Goal: Transaction & Acquisition: Purchase product/service

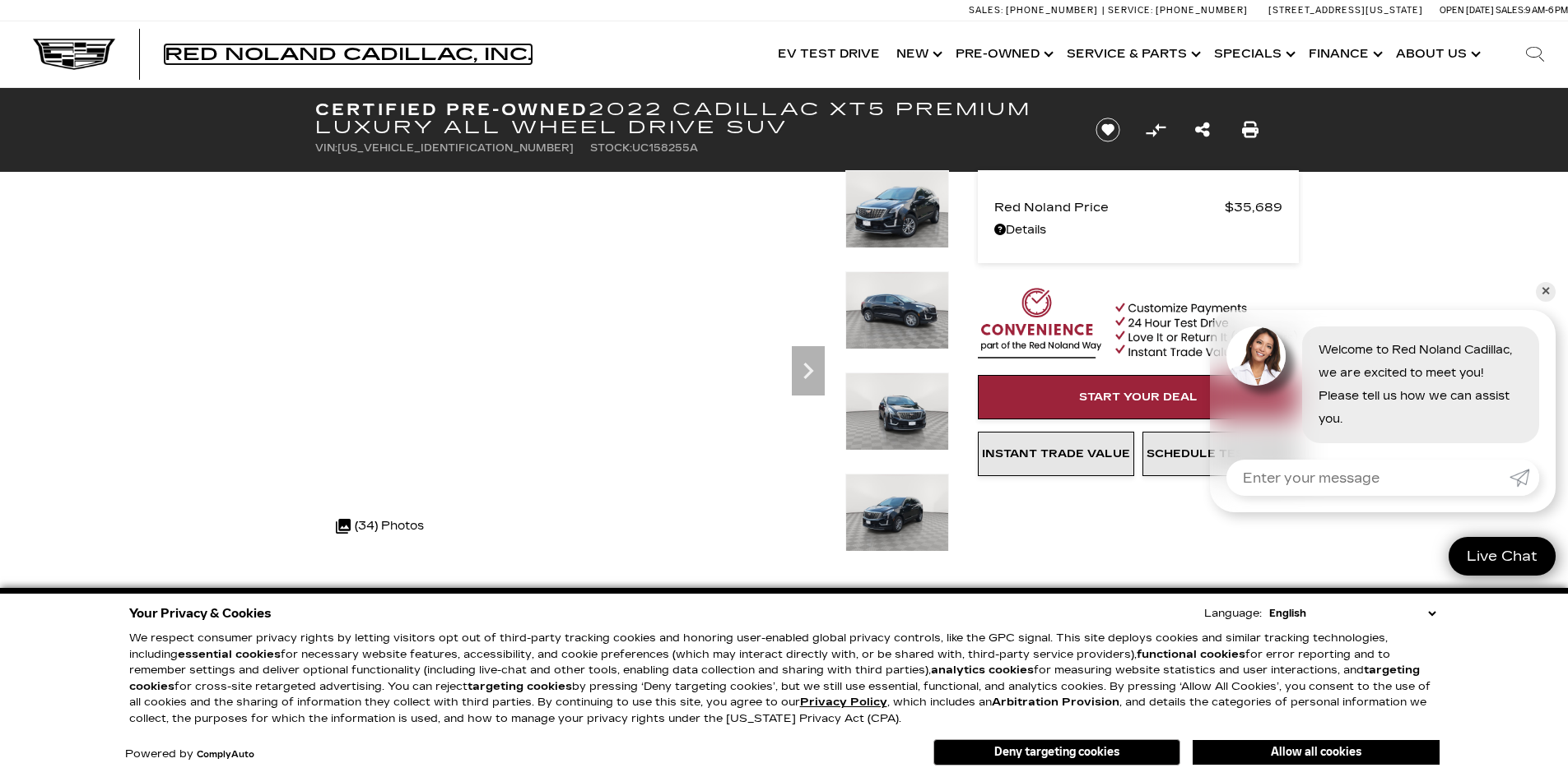
click at [328, 53] on span "Red Noland Cadillac, Inc." at bounding box center [348, 55] width 367 height 19
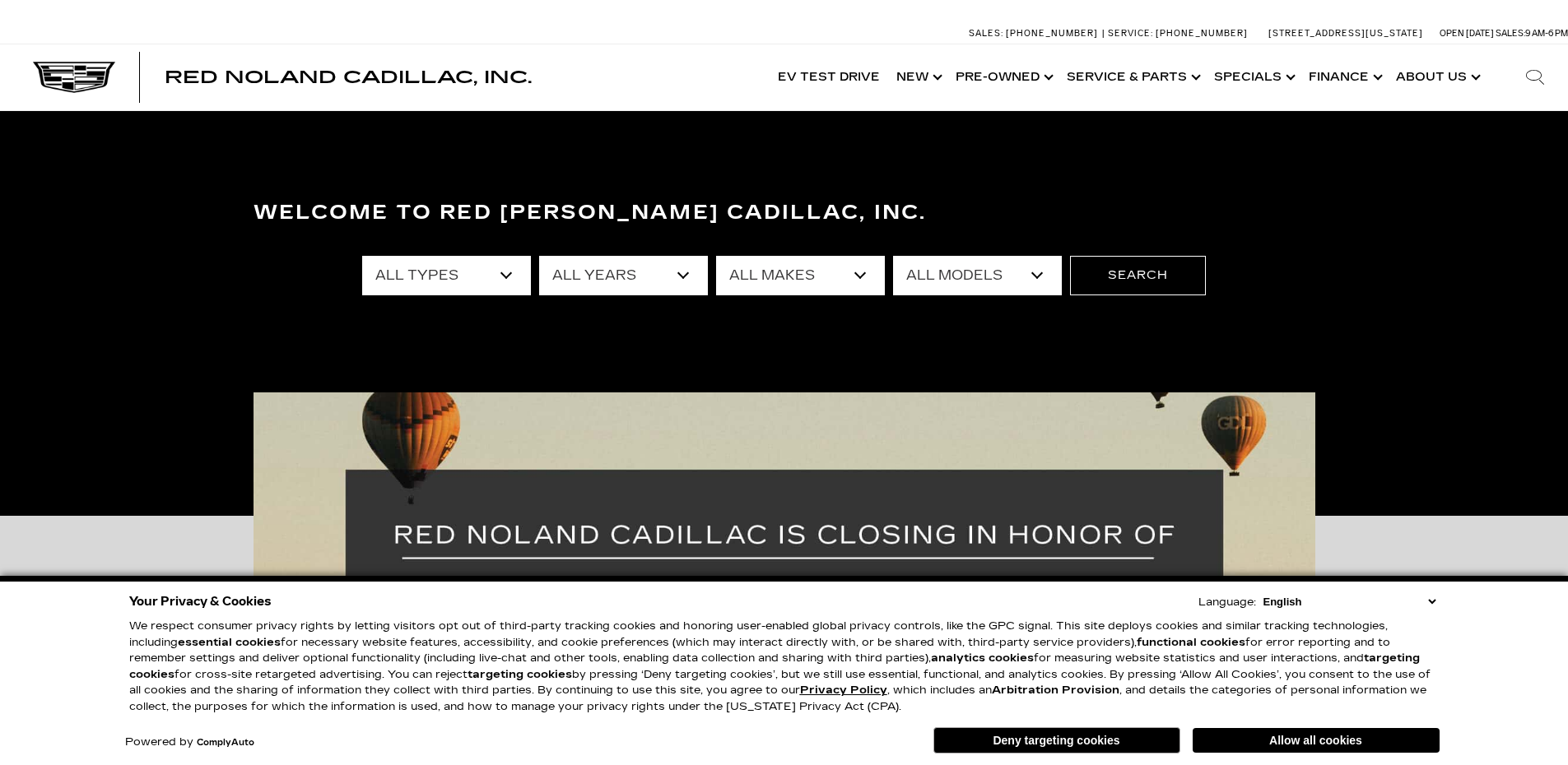
click at [606, 266] on select "All Years 2026 2025 2024 2023 2022 2021 2020 2019 2018 2017 2013" at bounding box center [622, 275] width 168 height 40
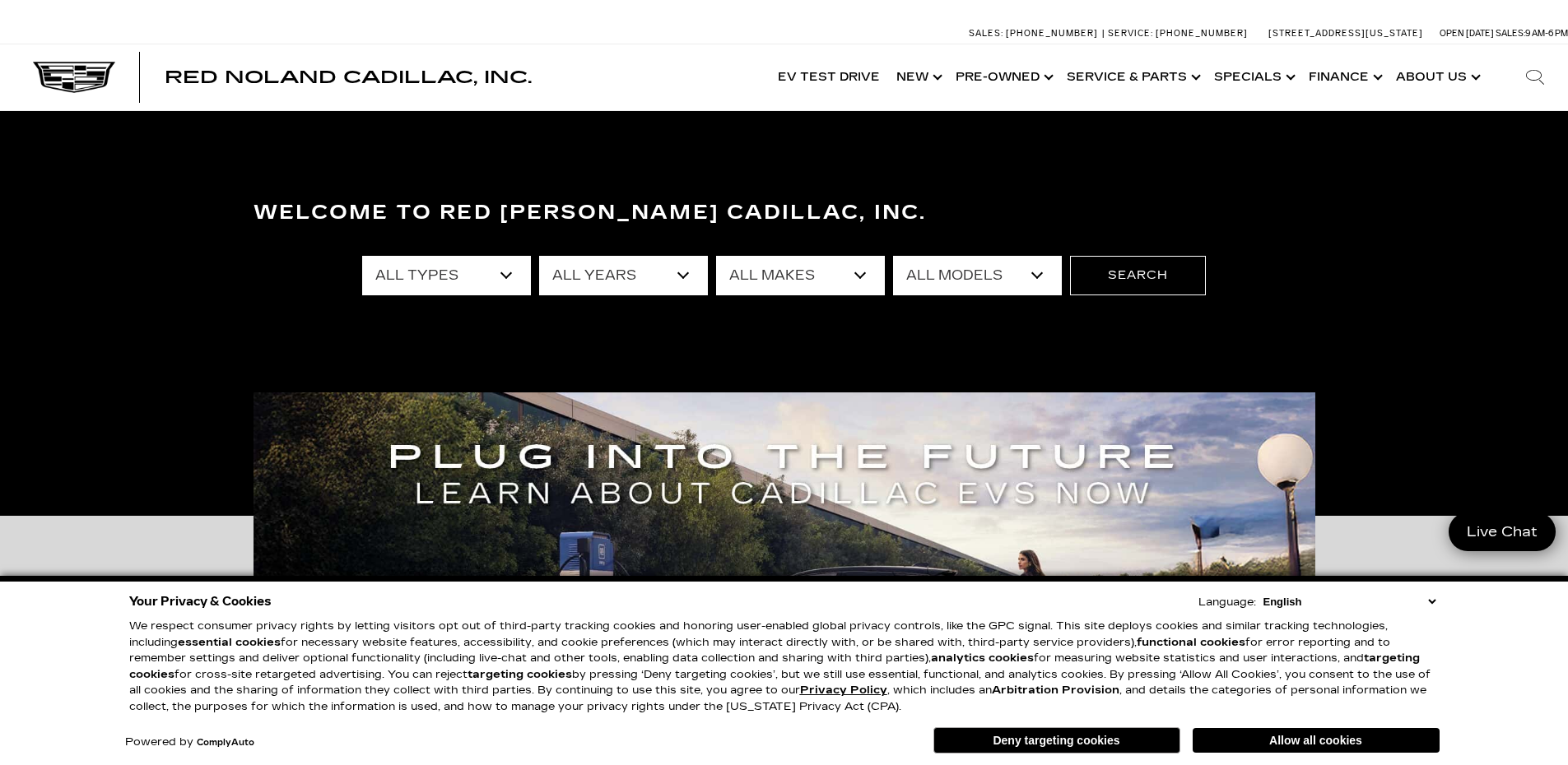
click at [788, 264] on select "All Makes Audi BMW Cadillac Chevrolet Dodge Ford GMC Honda Jeep Lexus Mercedes-…" at bounding box center [800, 275] width 168 height 40
select select "Cadillac"
click at [716, 256] on select "All Makes Audi BMW Cadillac Chevrolet Dodge Ford GMC Honda Jeep Lexus Mercedes-…" at bounding box center [800, 275] width 168 height 40
click at [974, 289] on select "All Models CT4 CT5 Escalade Escalade ESV ESCALADE IQ ESCALADE IQL LYRIQ OPTIQ V…" at bounding box center [977, 275] width 168 height 40
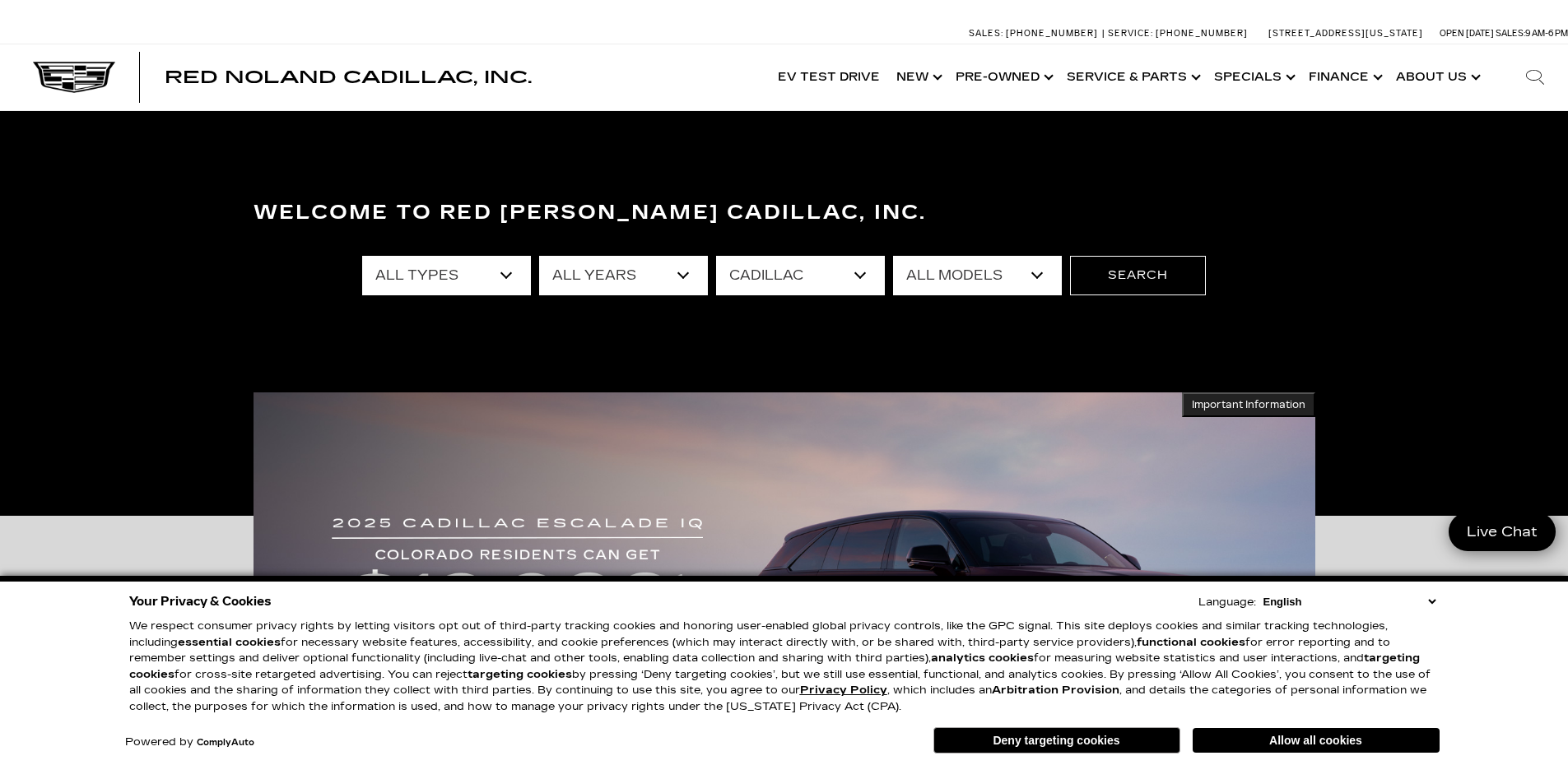
click at [952, 273] on select "All Models CT4 CT5 Escalade Escalade ESV ESCALADE IQ ESCALADE IQL LYRIQ OPTIQ V…" at bounding box center [977, 275] width 168 height 40
select select "XT5"
click at [893, 256] on select "All Models CT4 CT5 Escalade Escalade ESV ESCALADE IQ ESCALADE IQL LYRIQ OPTIQ V…" at bounding box center [977, 275] width 168 height 40
click at [1144, 277] on button "Search" at bounding box center [1137, 275] width 135 height 40
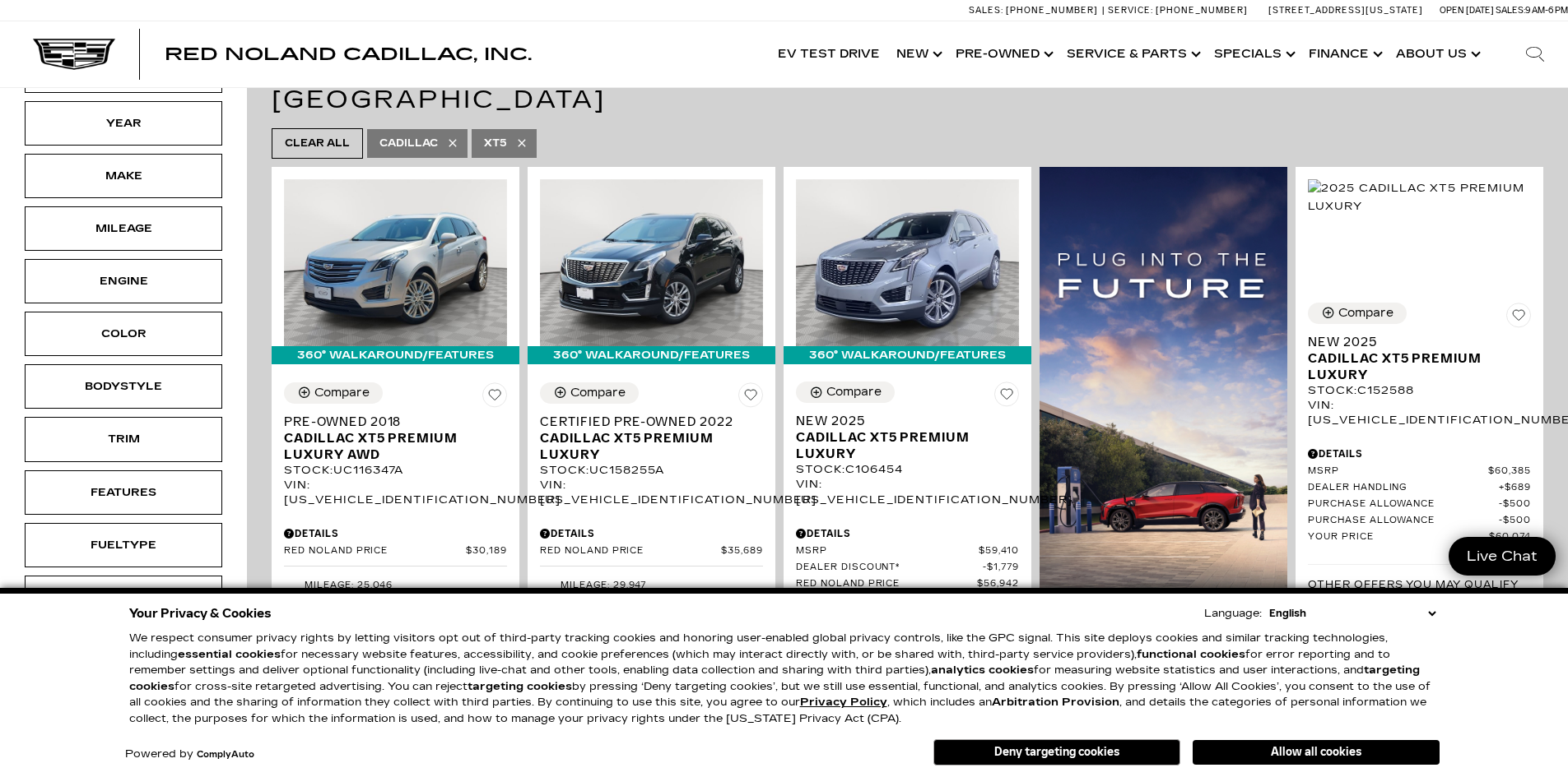
scroll to position [246, 0]
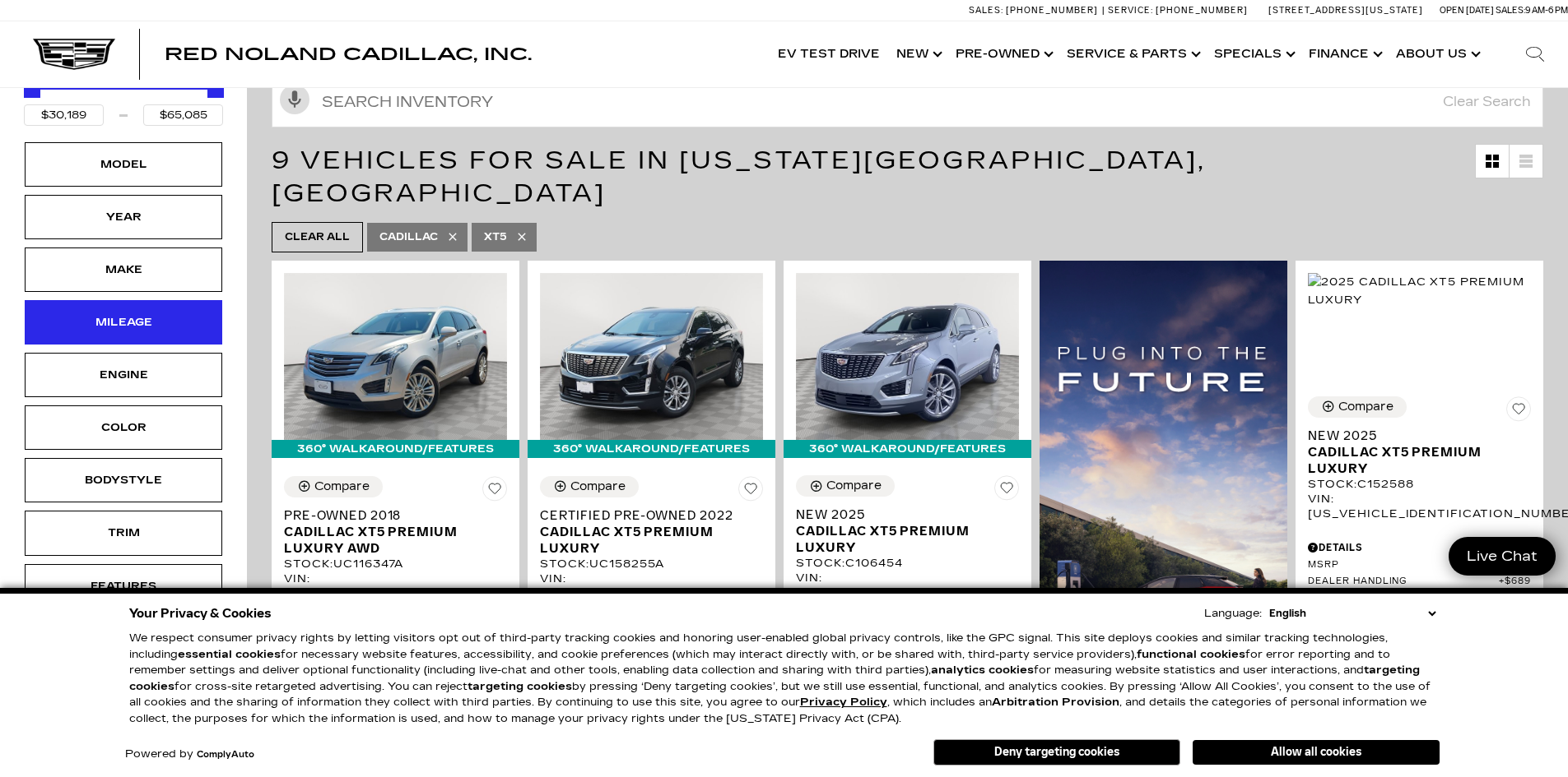
click at [183, 316] on div "Mileage" at bounding box center [123, 322] width 198 height 45
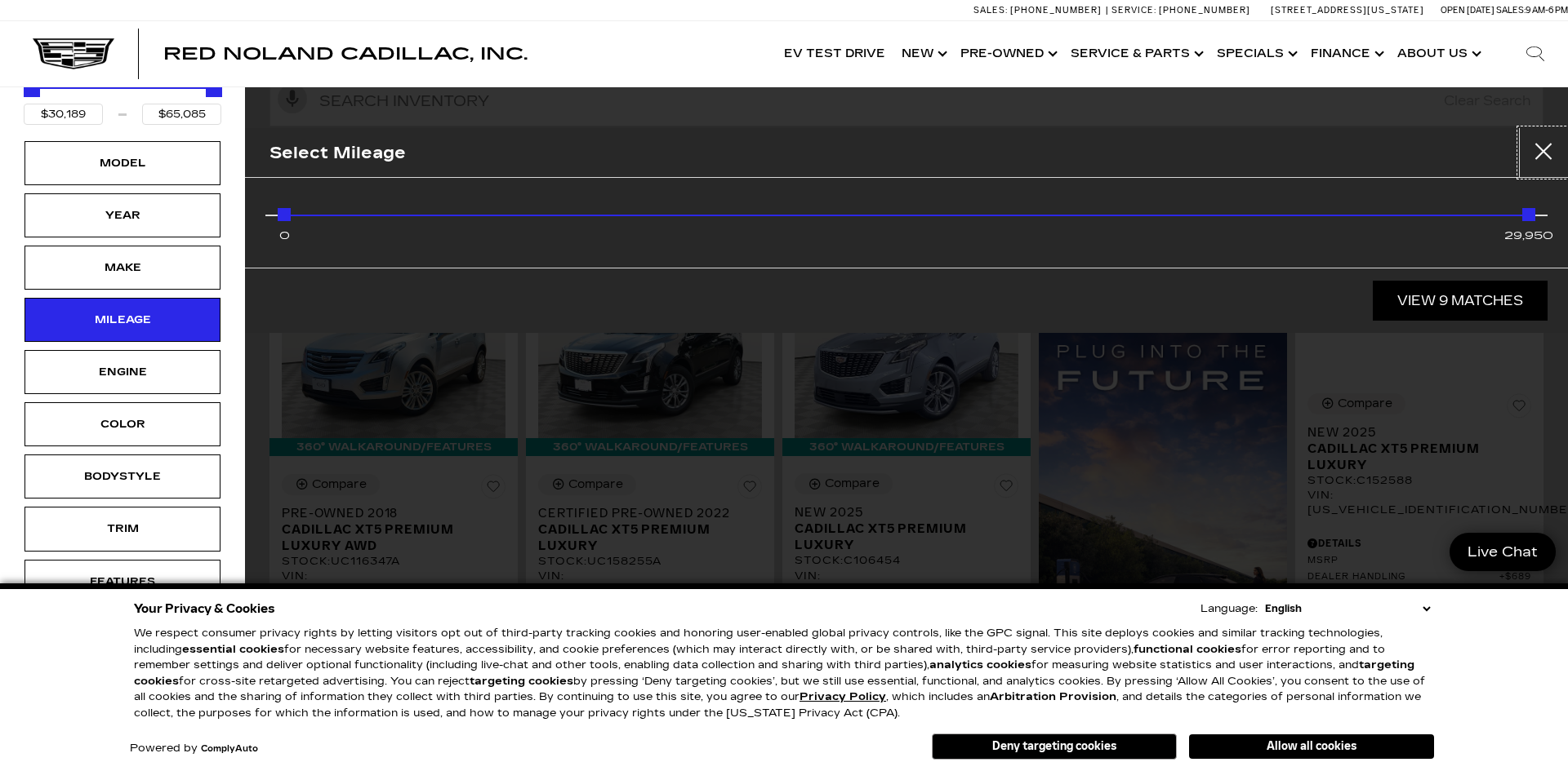
click at [1542, 145] on button "Close" at bounding box center [1544, 153] width 49 height 49
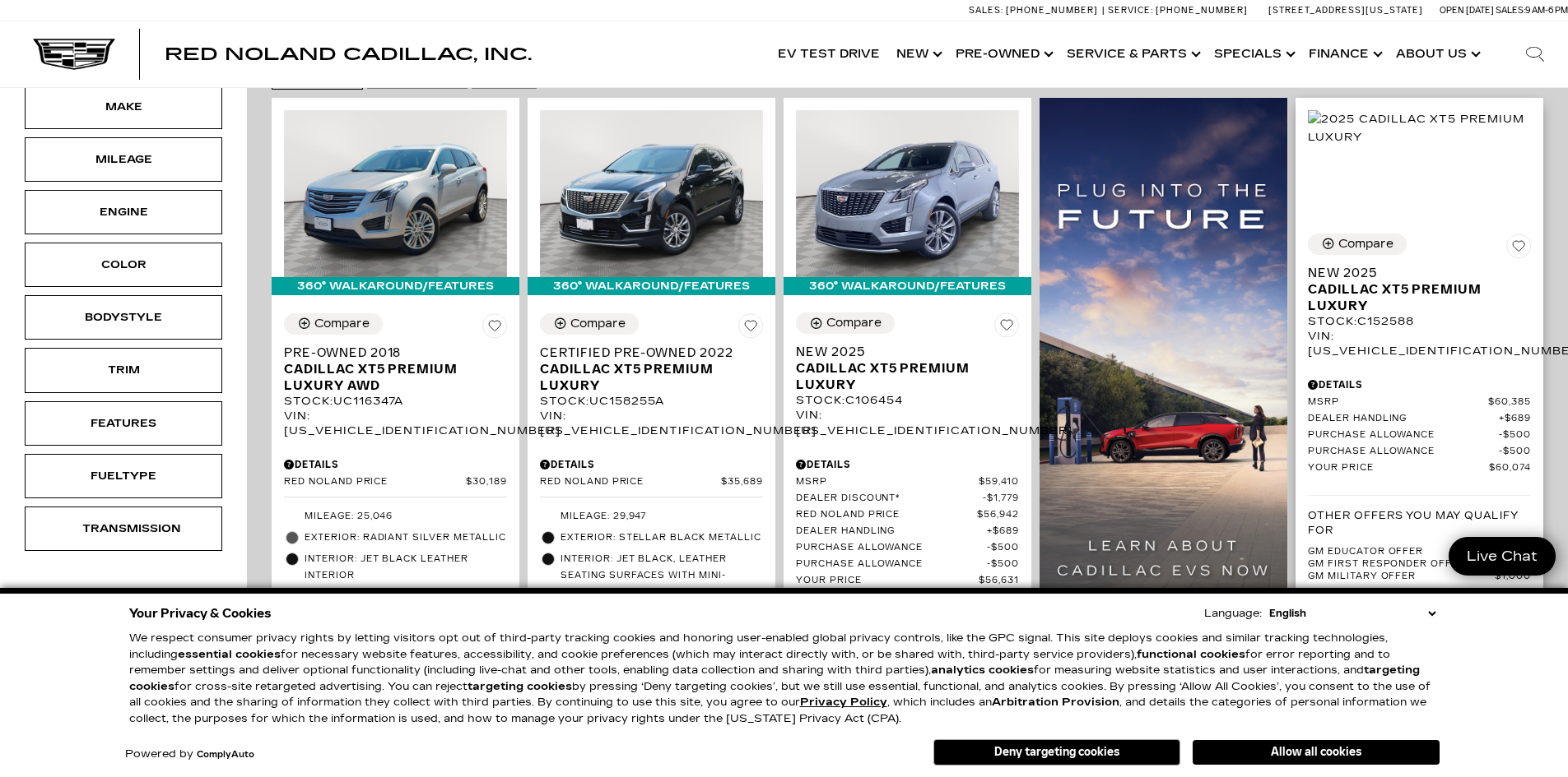
scroll to position [411, 0]
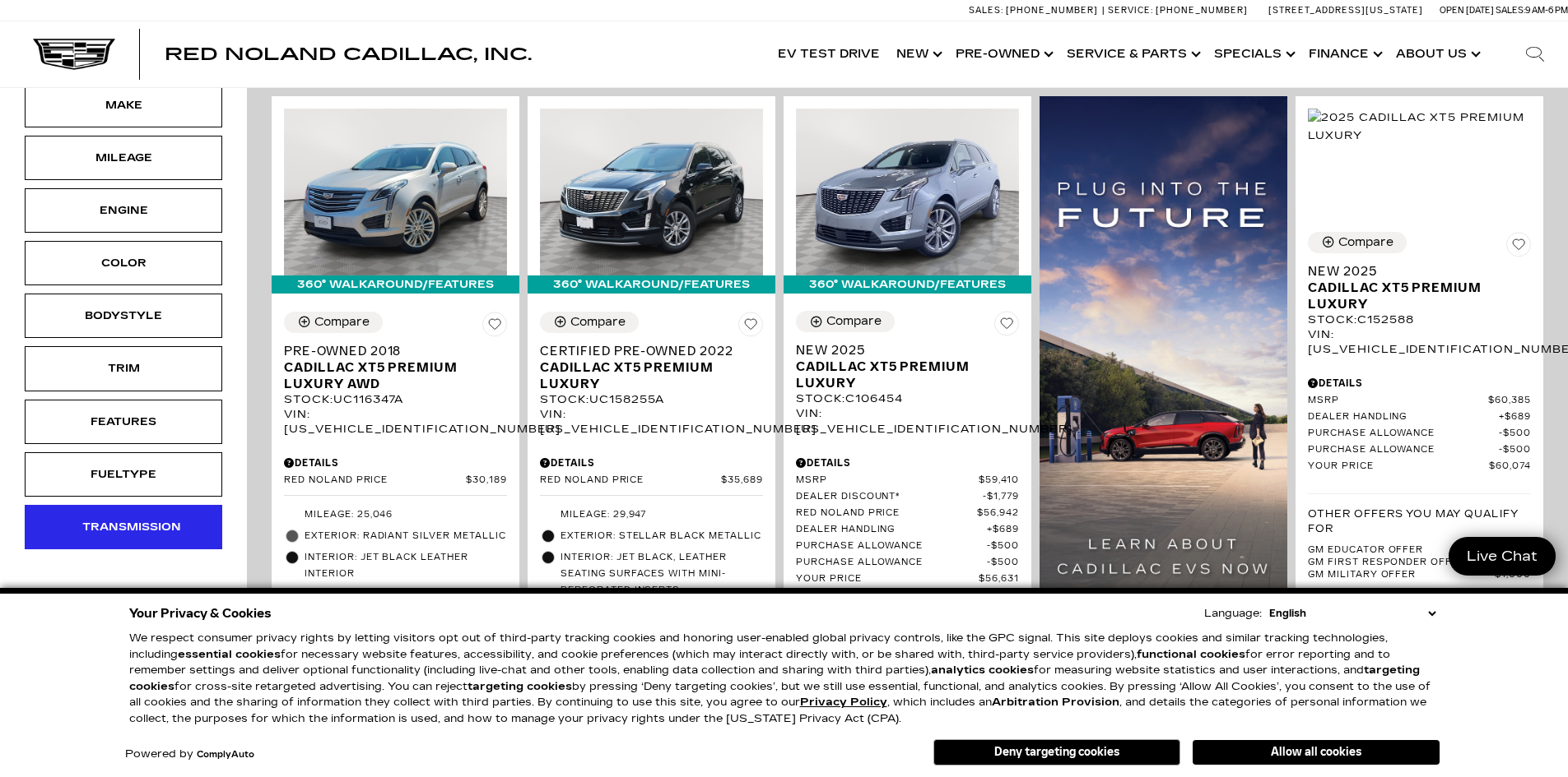
click at [114, 529] on div "Transmission" at bounding box center [123, 527] width 82 height 18
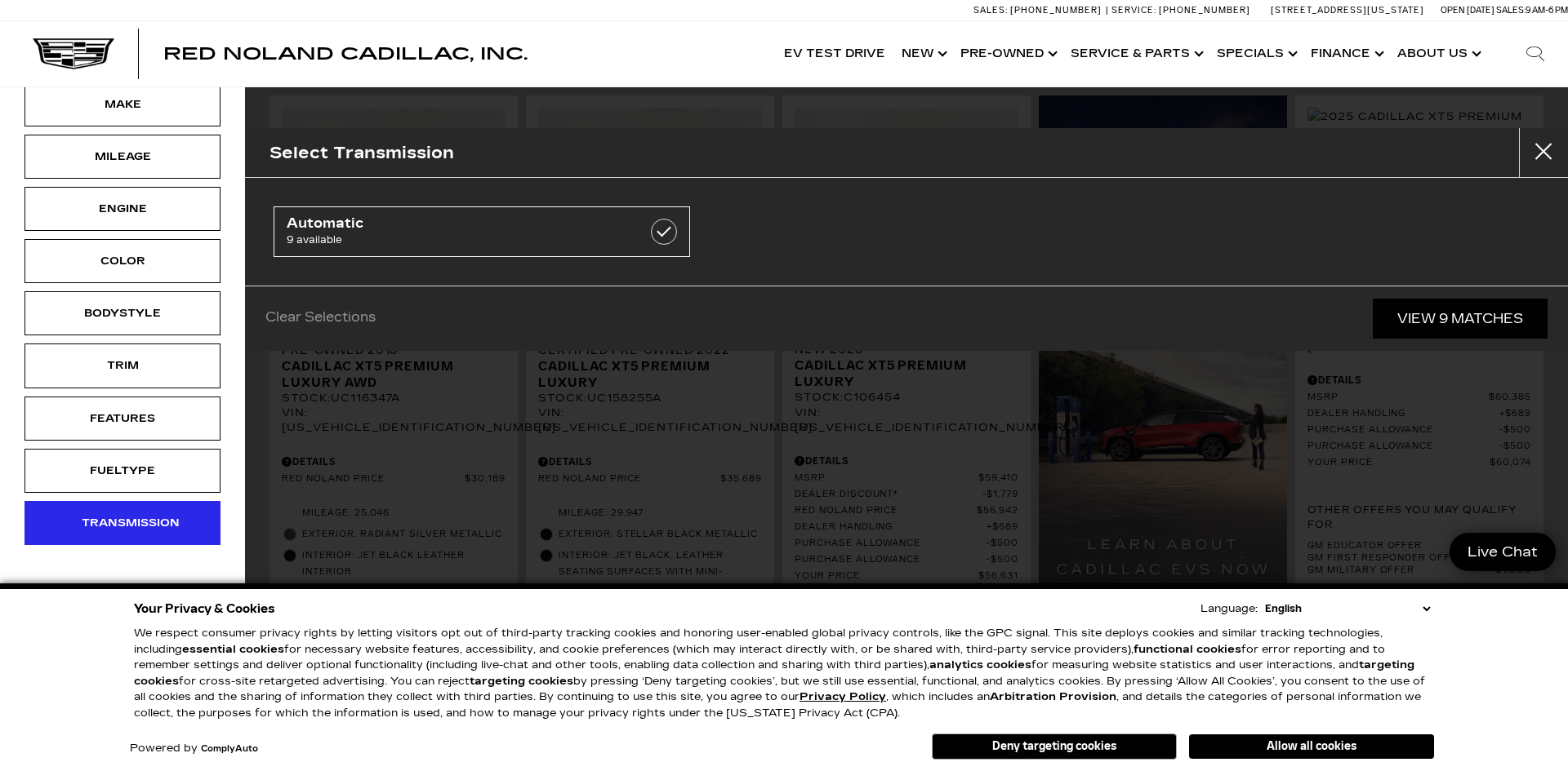
click at [113, 525] on div "Transmission" at bounding box center [122, 523] width 81 height 18
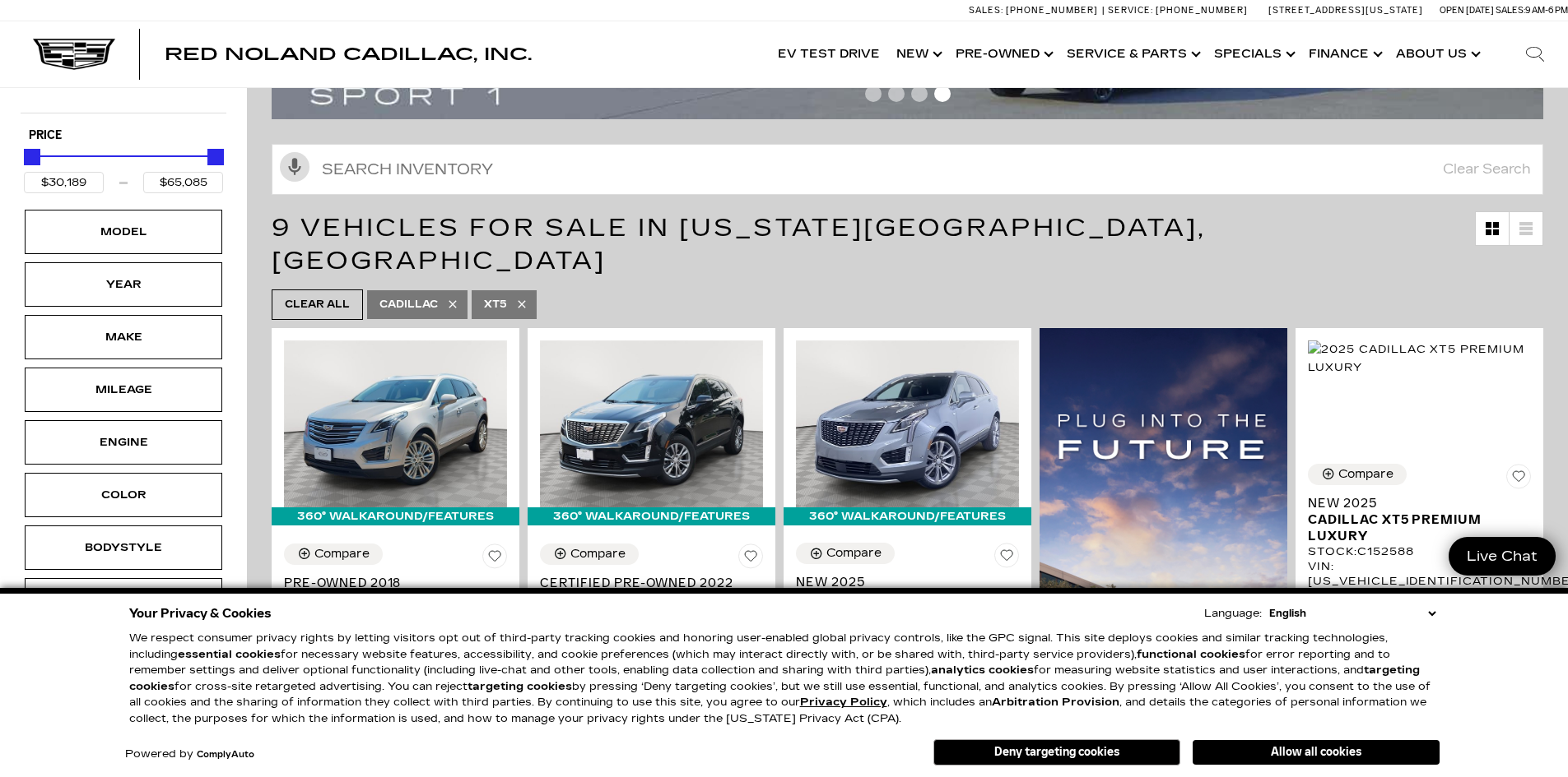
scroll to position [165, 0]
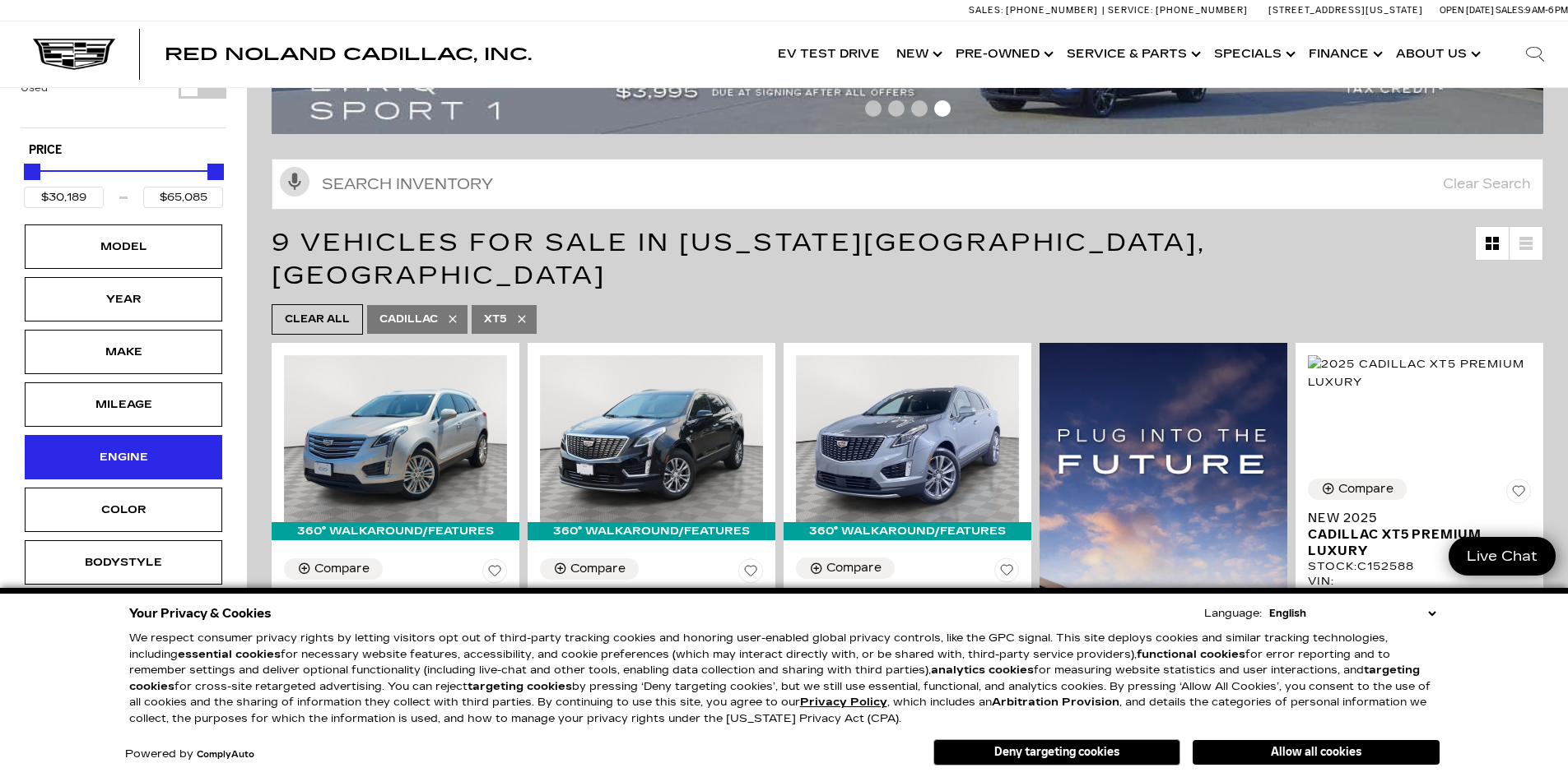
click at [162, 474] on div "Engine" at bounding box center [123, 458] width 198 height 45
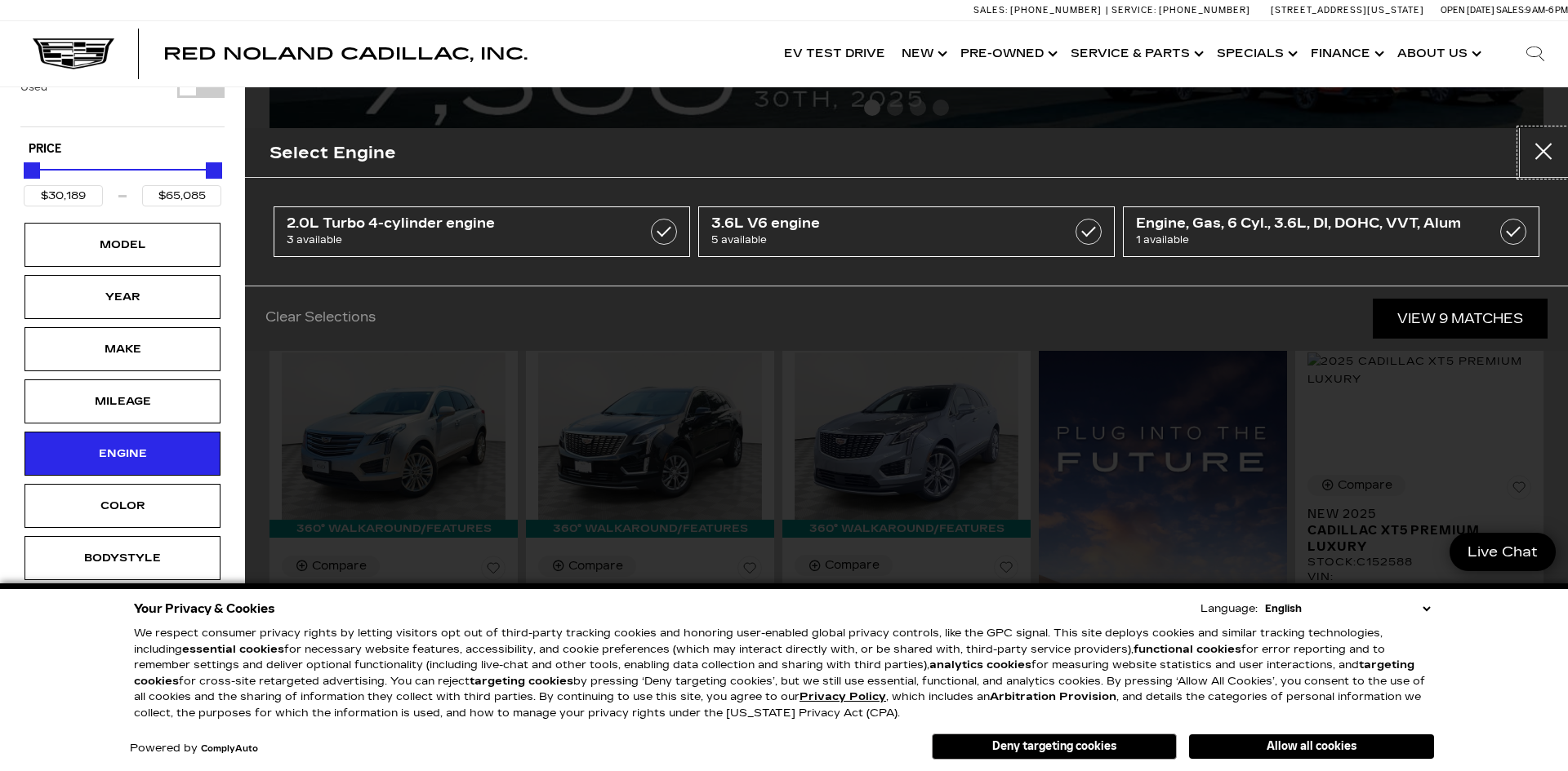
click at [1539, 143] on button "Close" at bounding box center [1544, 153] width 49 height 49
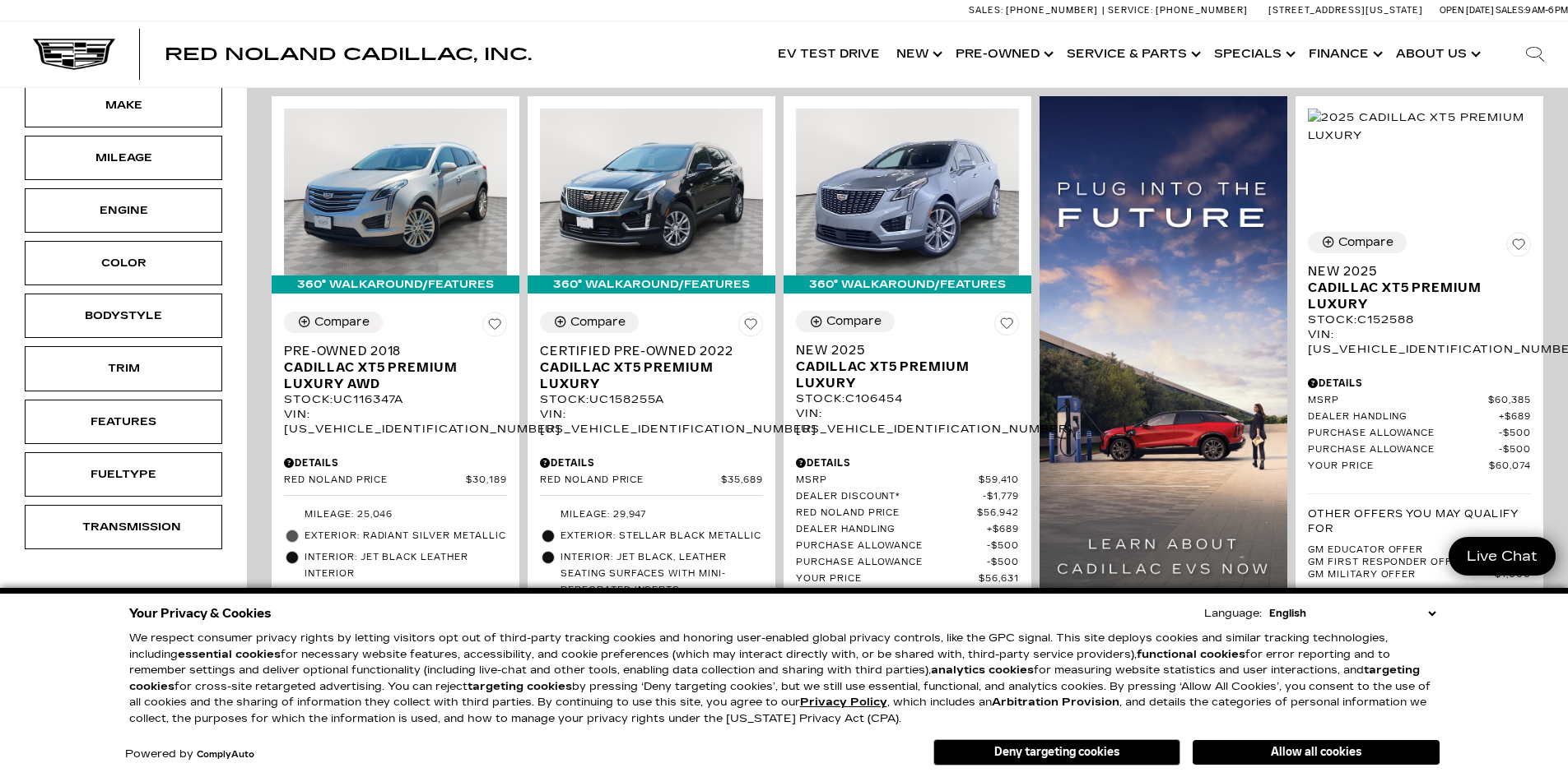
scroll to position [0, 0]
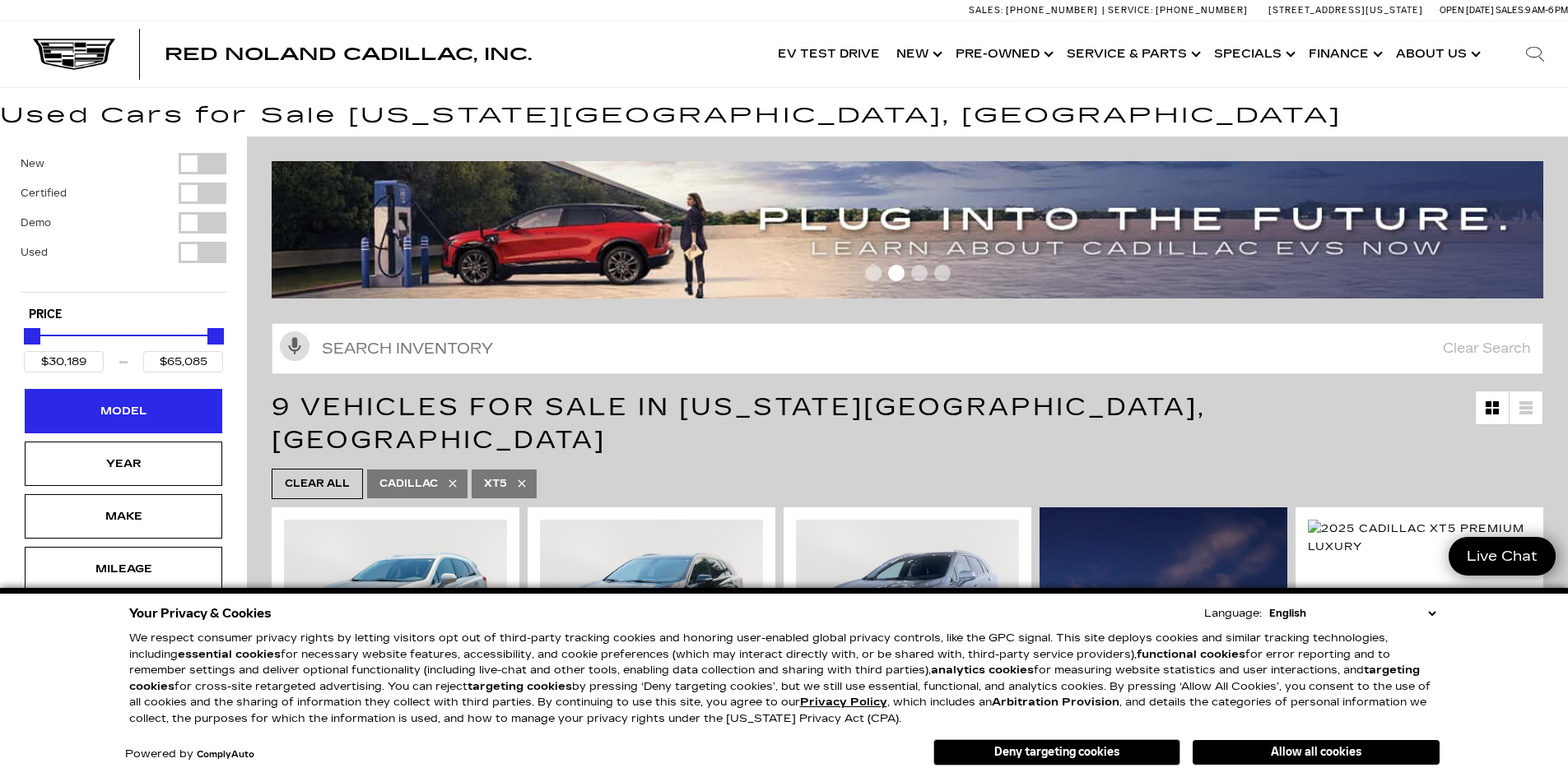
click at [184, 426] on div "Model" at bounding box center [123, 412] width 198 height 45
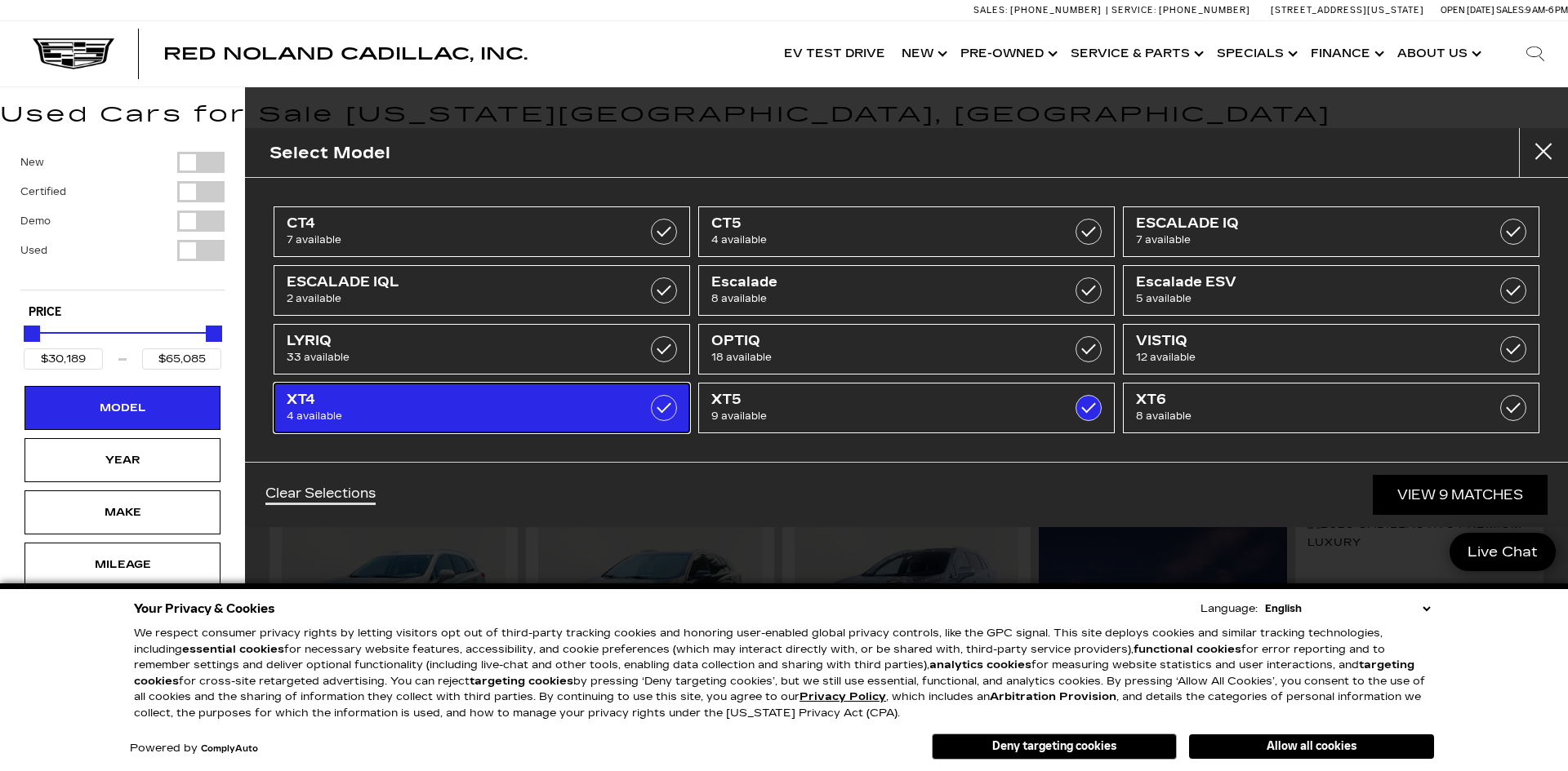
click at [470, 408] on span "XT4" at bounding box center [452, 400] width 332 height 16
type input "$19,189"
checkbox input "true"
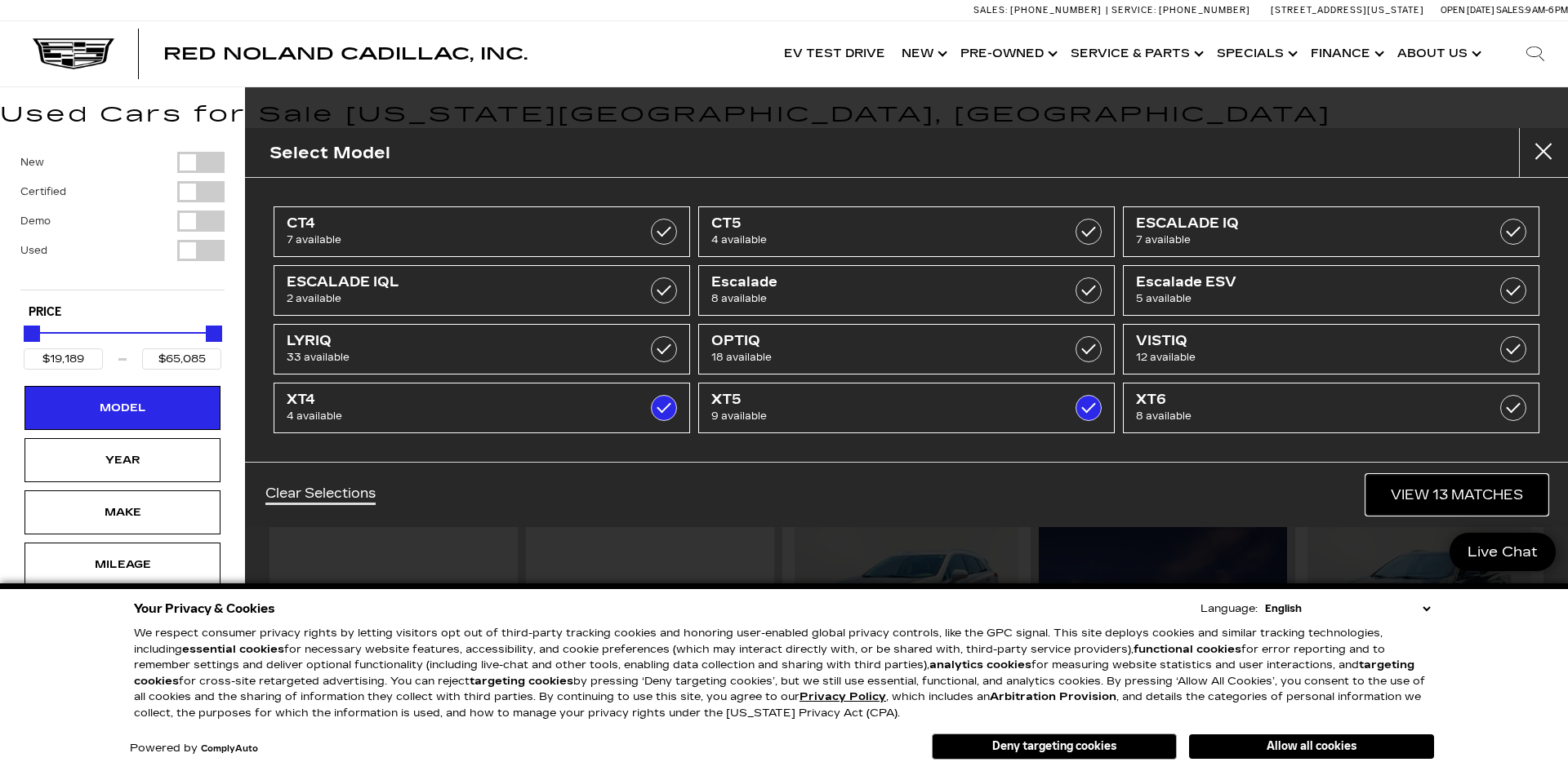
click at [1482, 494] on link "View 13 Matches" at bounding box center [1458, 495] width 182 height 40
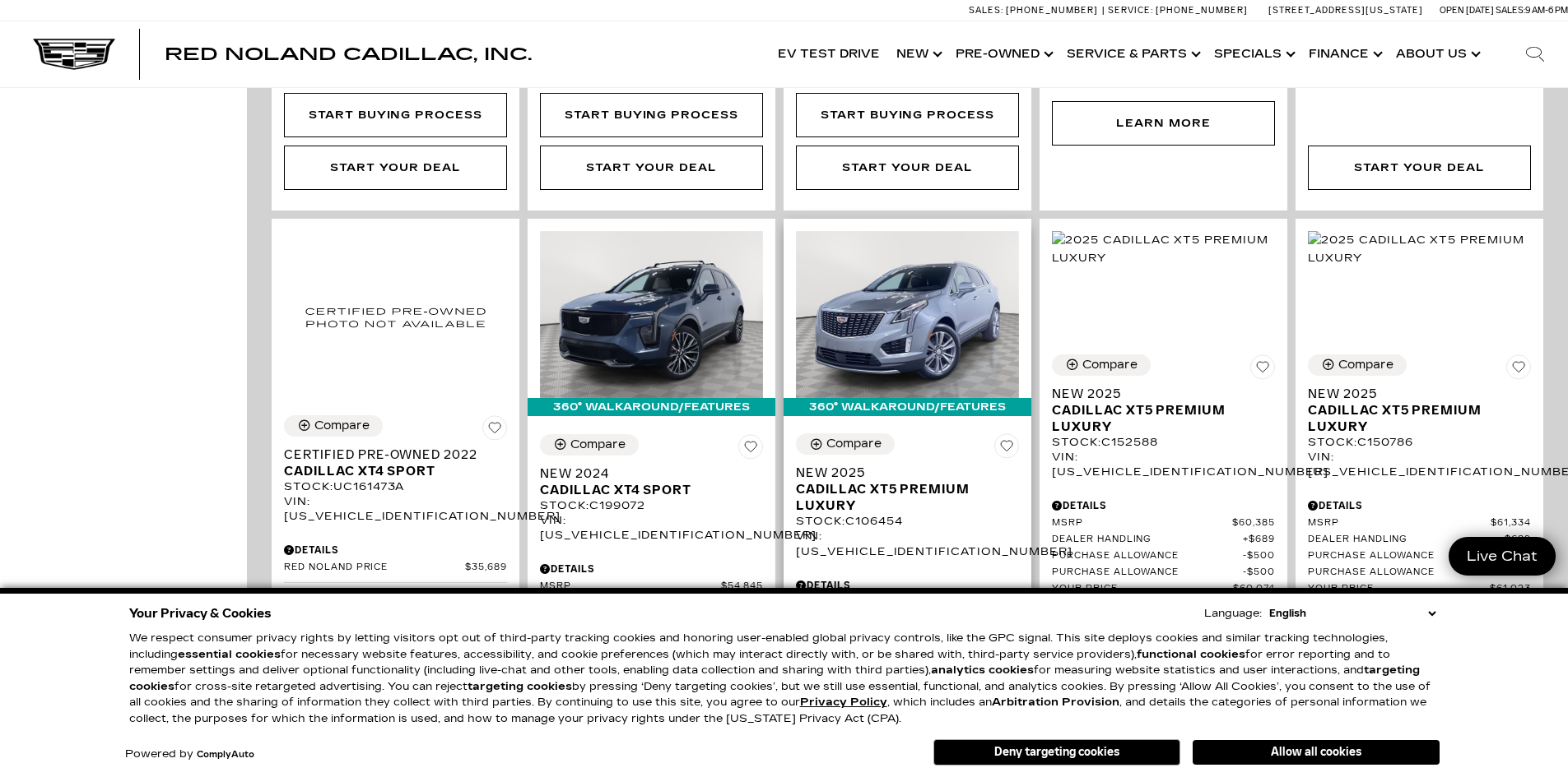
scroll to position [987, 0]
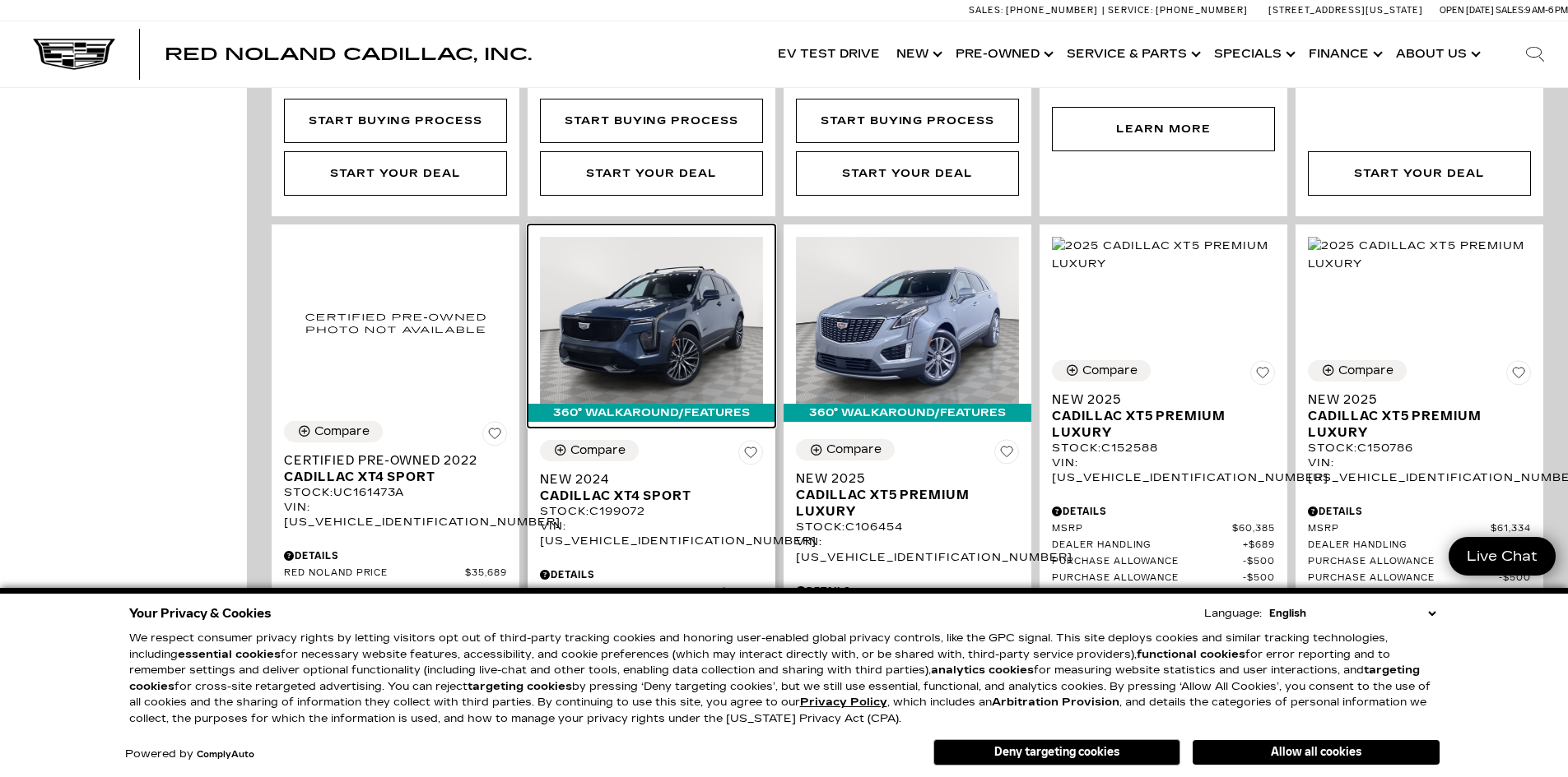
click at [656, 237] on img at bounding box center [651, 320] width 223 height 167
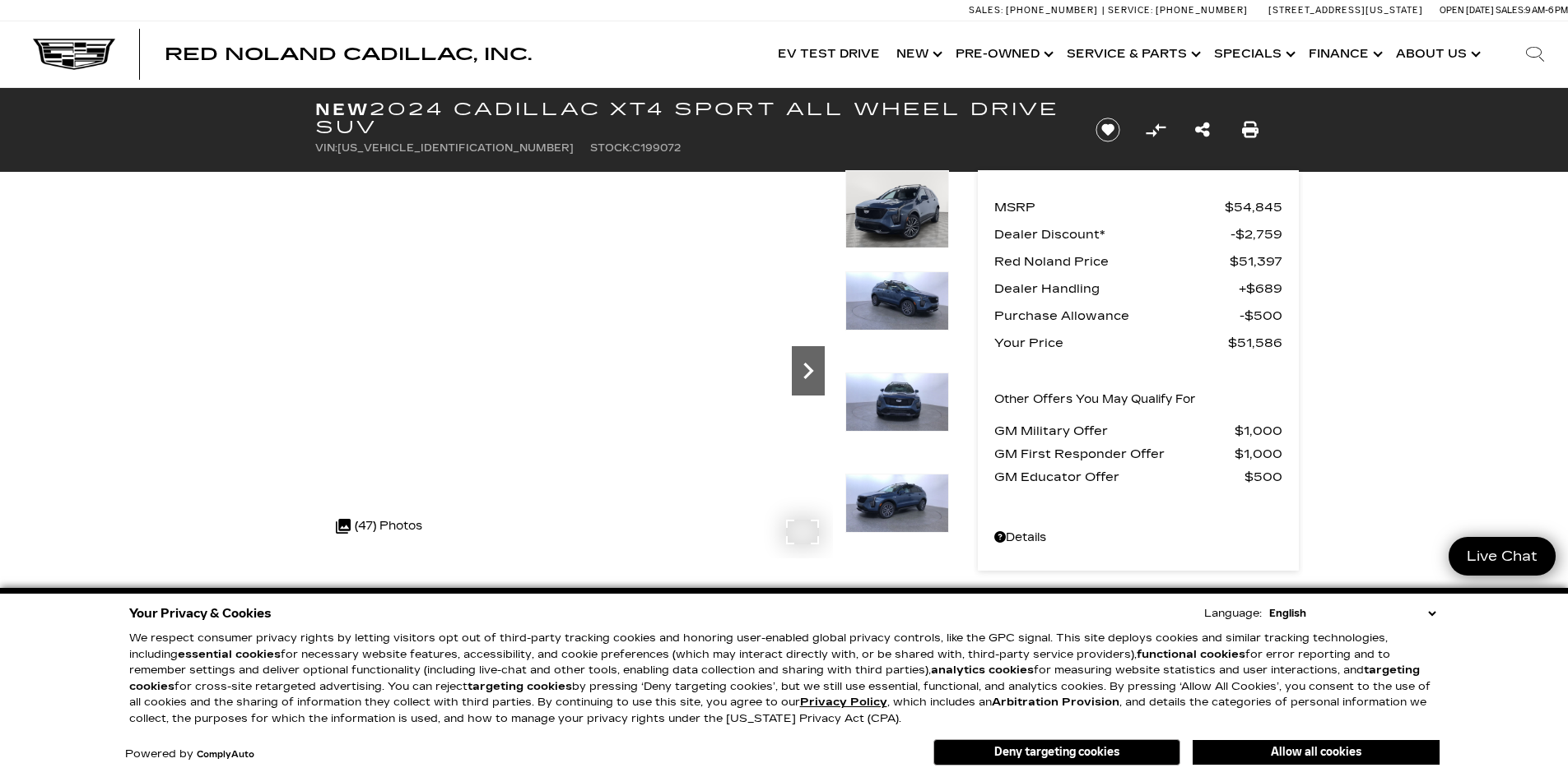
click at [796, 365] on icon "Next" at bounding box center [808, 371] width 33 height 33
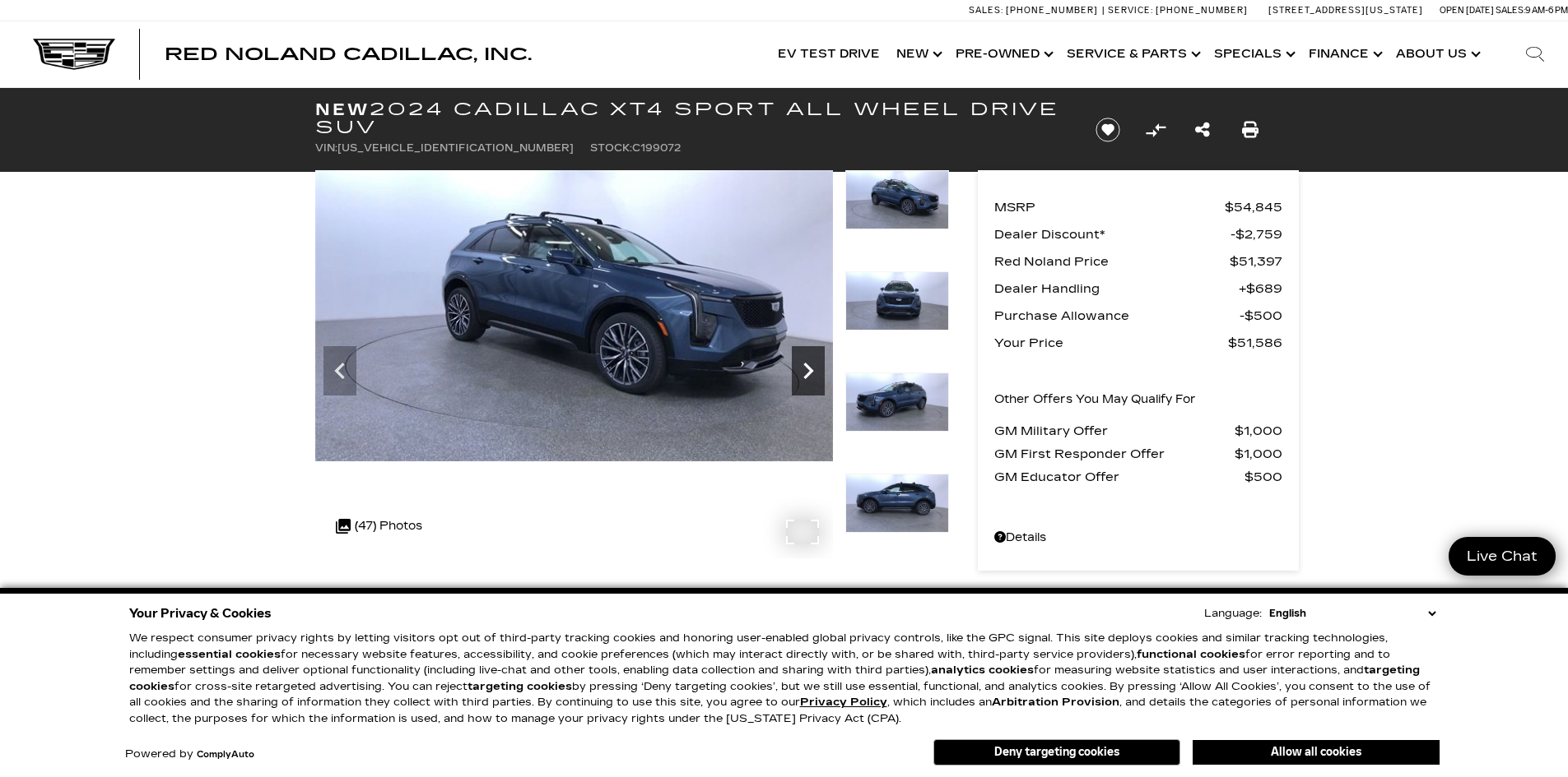
click at [801, 369] on icon "Next" at bounding box center [808, 371] width 33 height 33
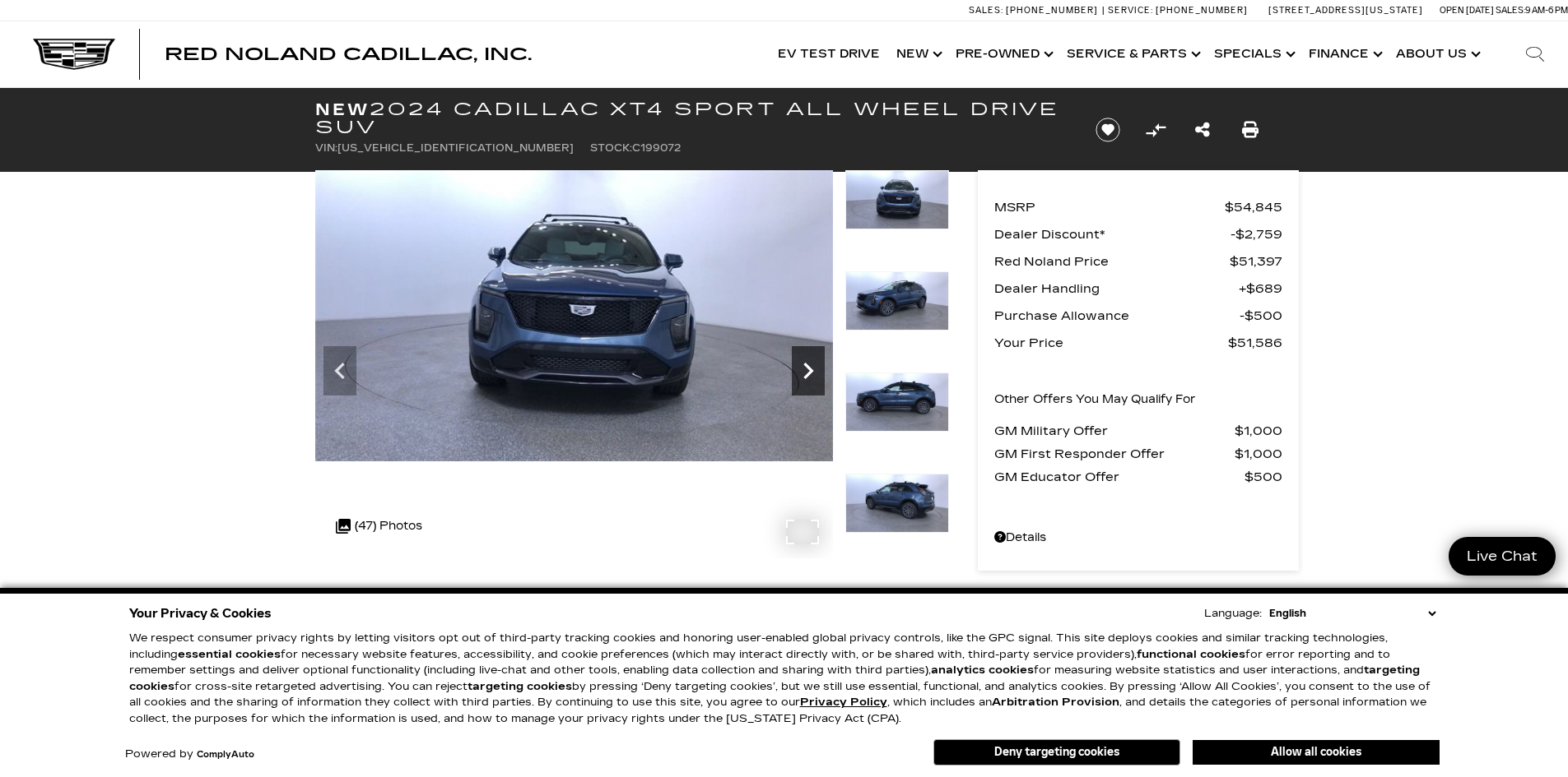
click at [806, 371] on icon "Next" at bounding box center [808, 371] width 33 height 33
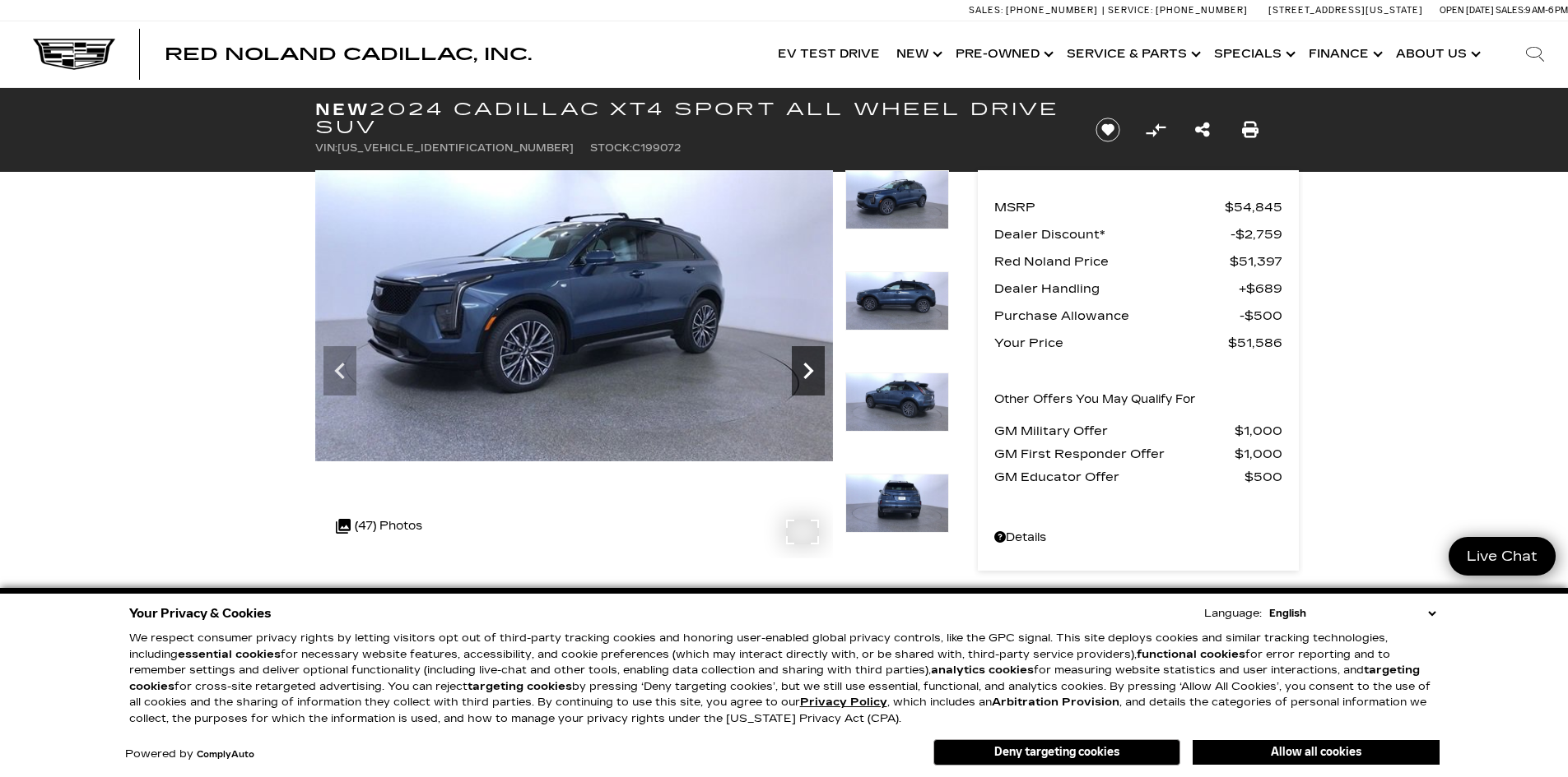
click at [806, 371] on icon "Next" at bounding box center [808, 371] width 33 height 33
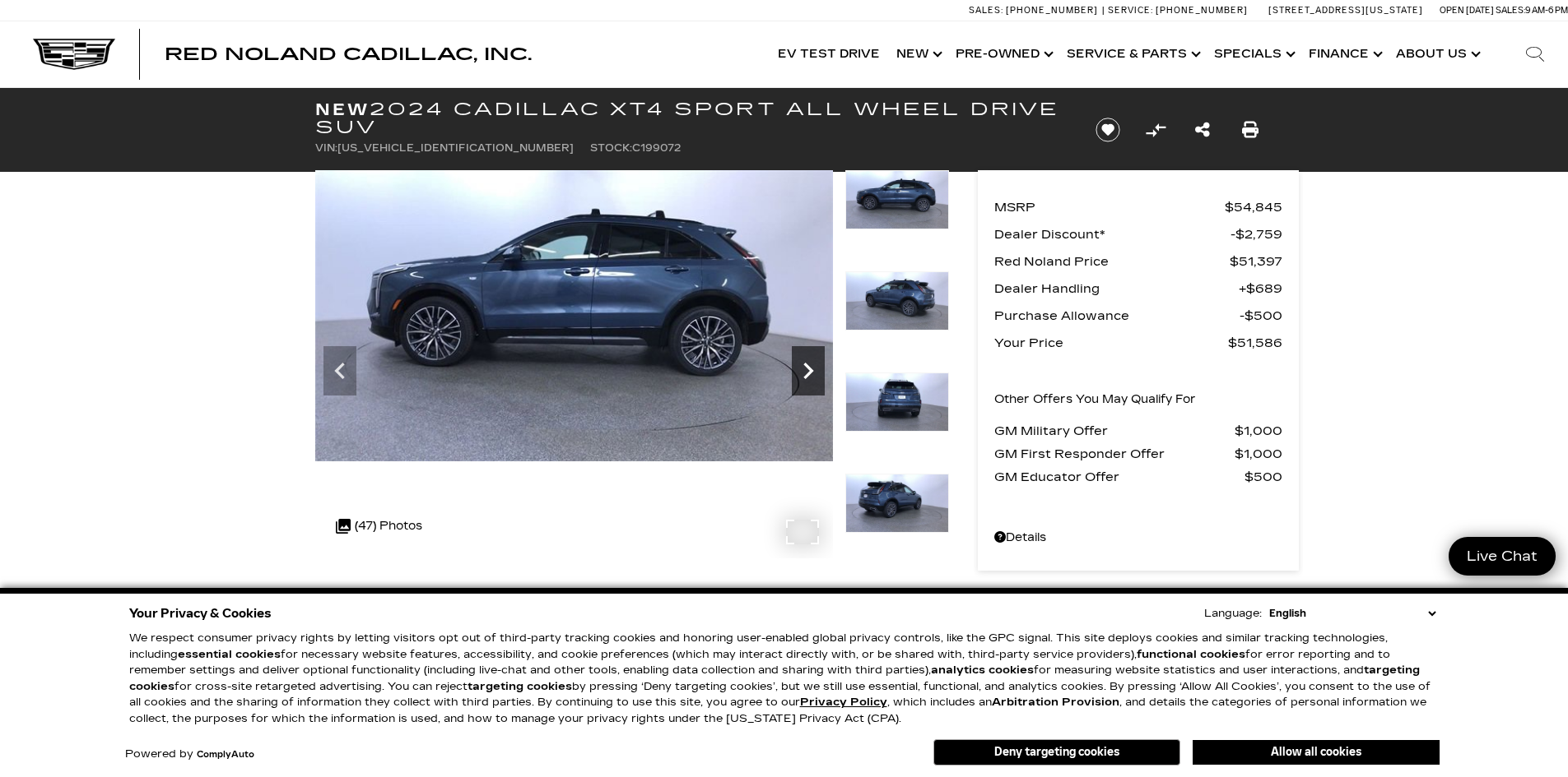
click at [806, 371] on icon "Next" at bounding box center [808, 371] width 33 height 33
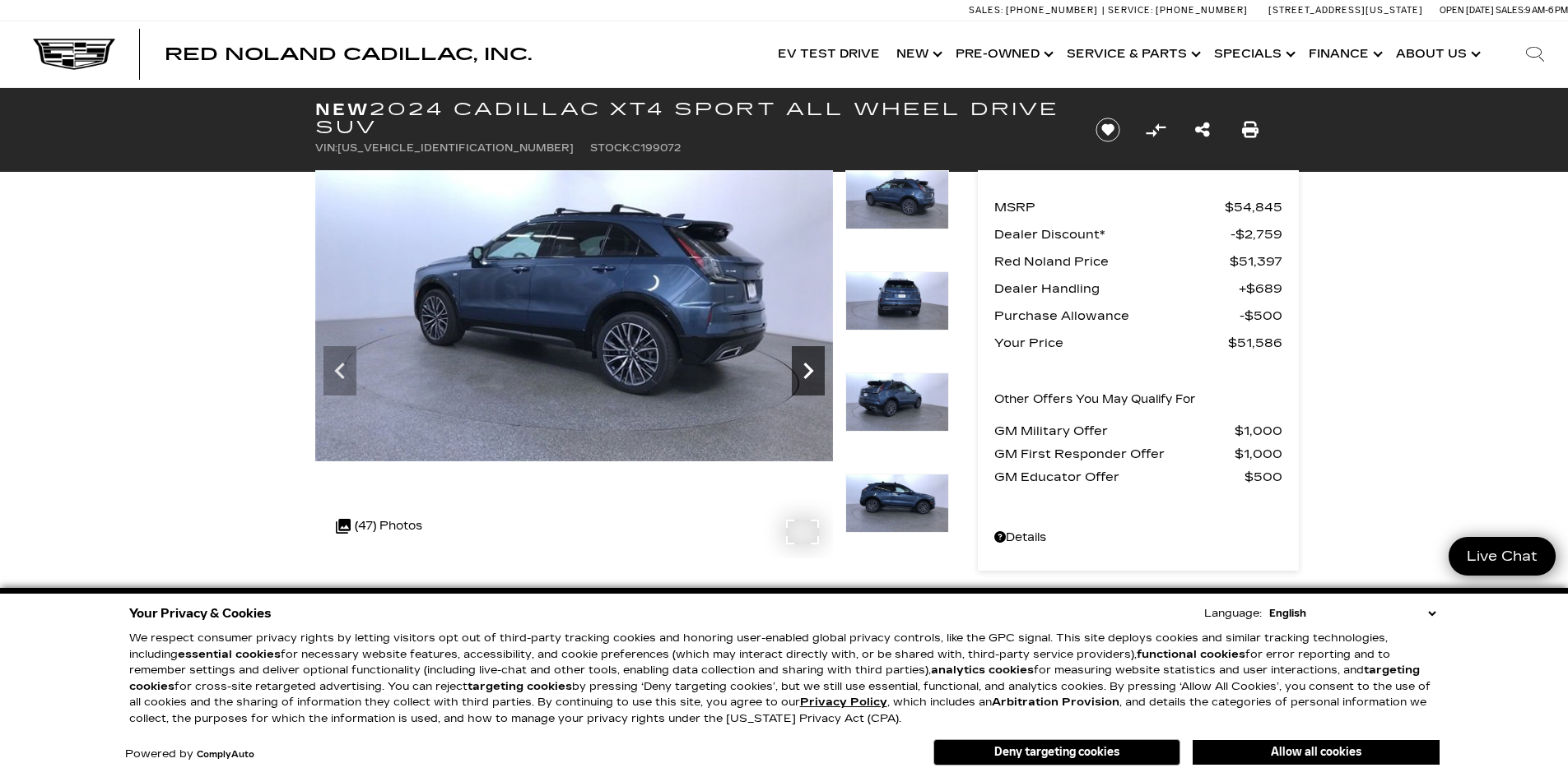
click at [806, 371] on icon "Next" at bounding box center [808, 371] width 33 height 33
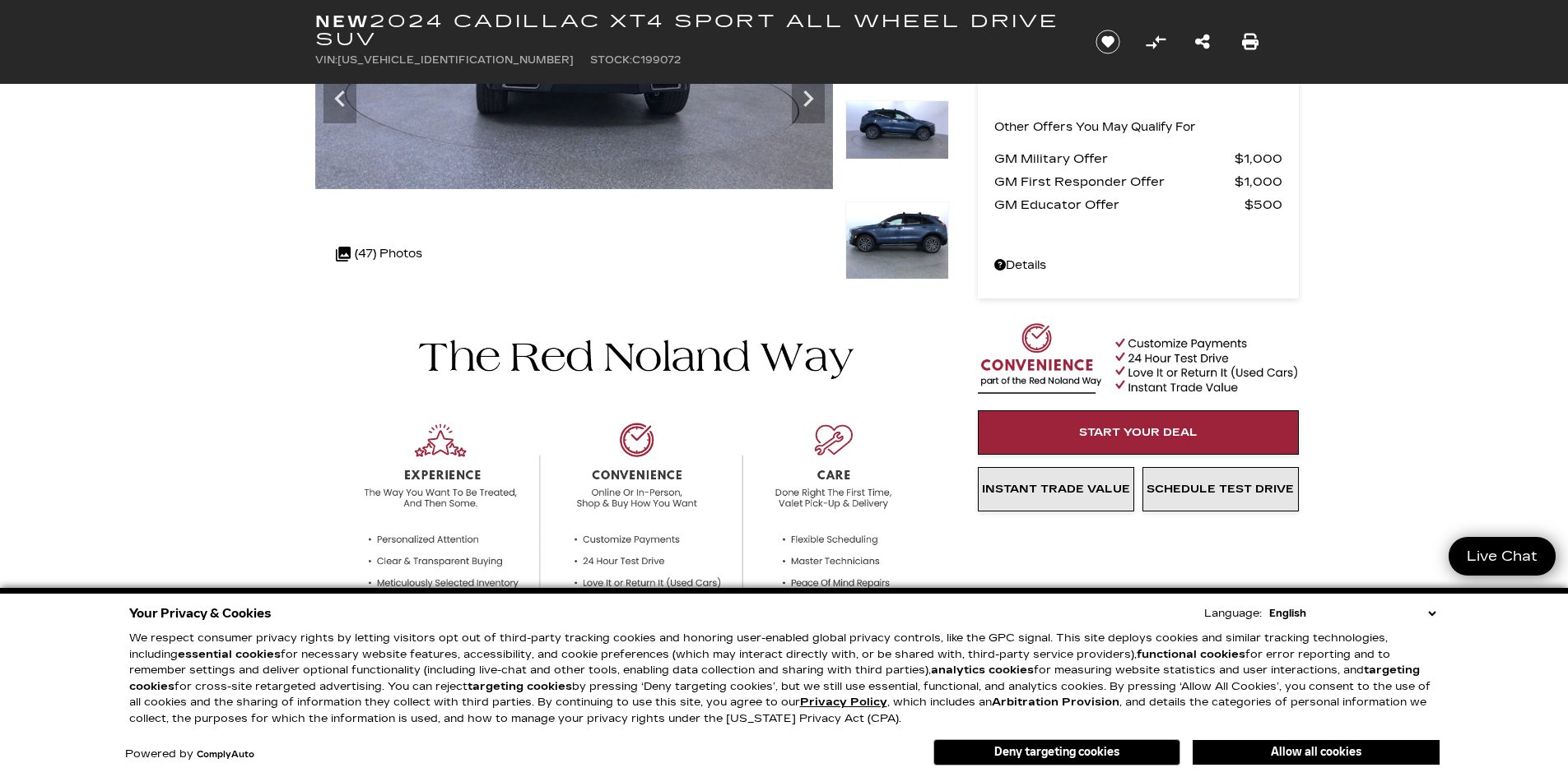
scroll to position [329, 0]
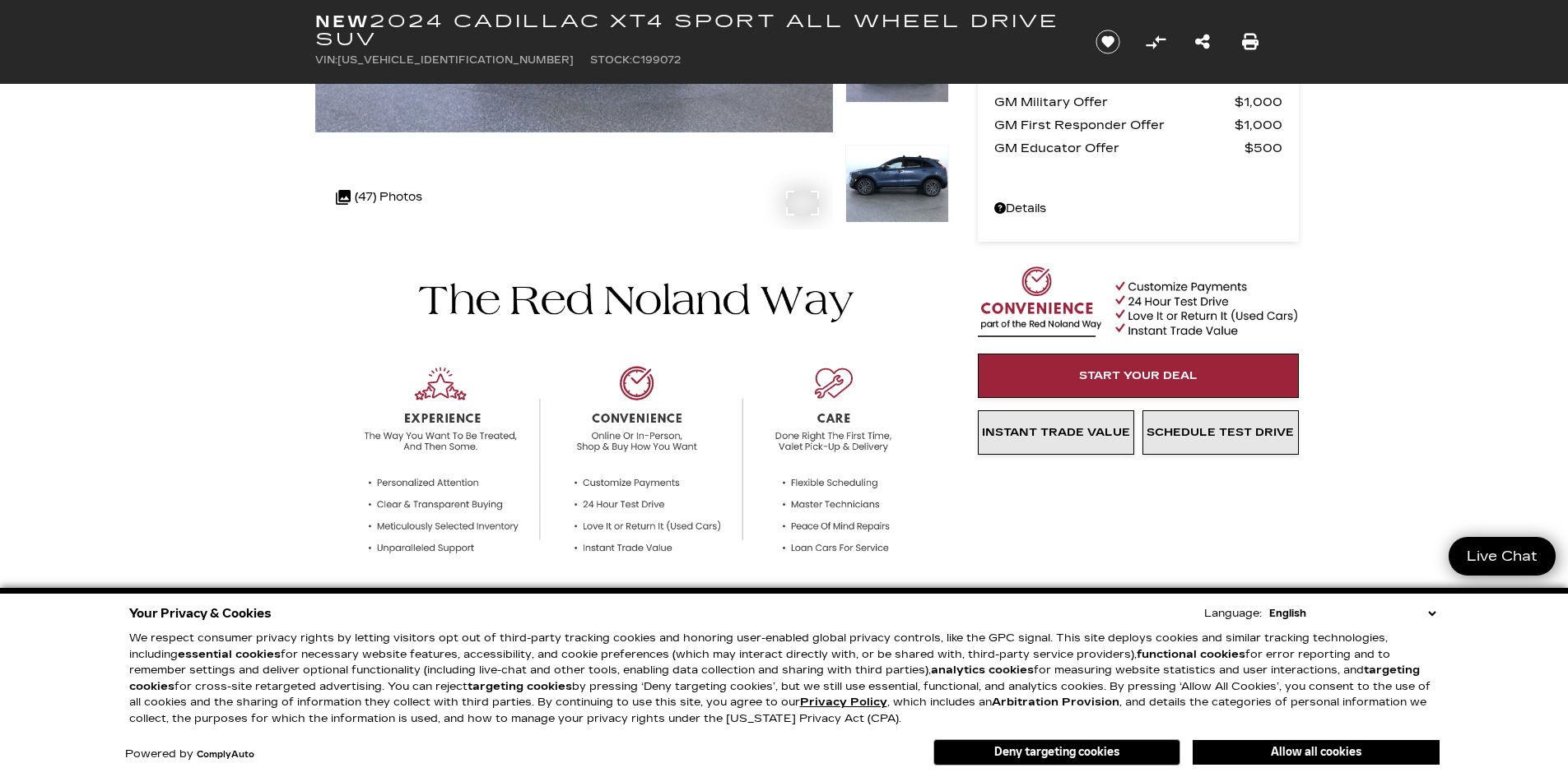
click at [364, 178] on div ".cls-1, .cls-3 { fill: #c50033; } .cls-1 { clip-rule: evenodd; } .cls-2 { clip-…" at bounding box center [379, 198] width 103 height 40
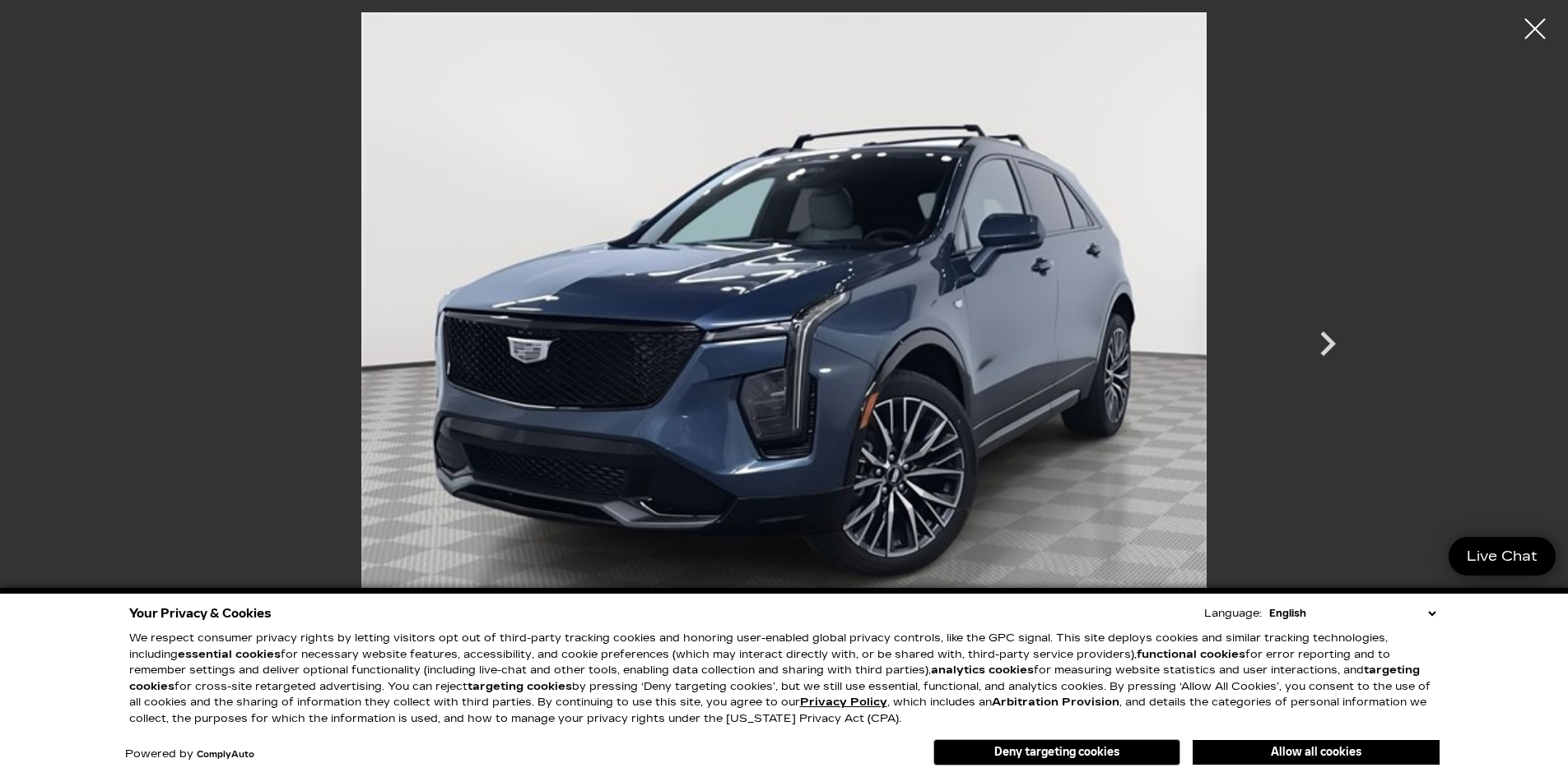
click at [367, 192] on img at bounding box center [784, 329] width 988 height 634
click at [1330, 339] on icon "Next" at bounding box center [1327, 344] width 50 height 50
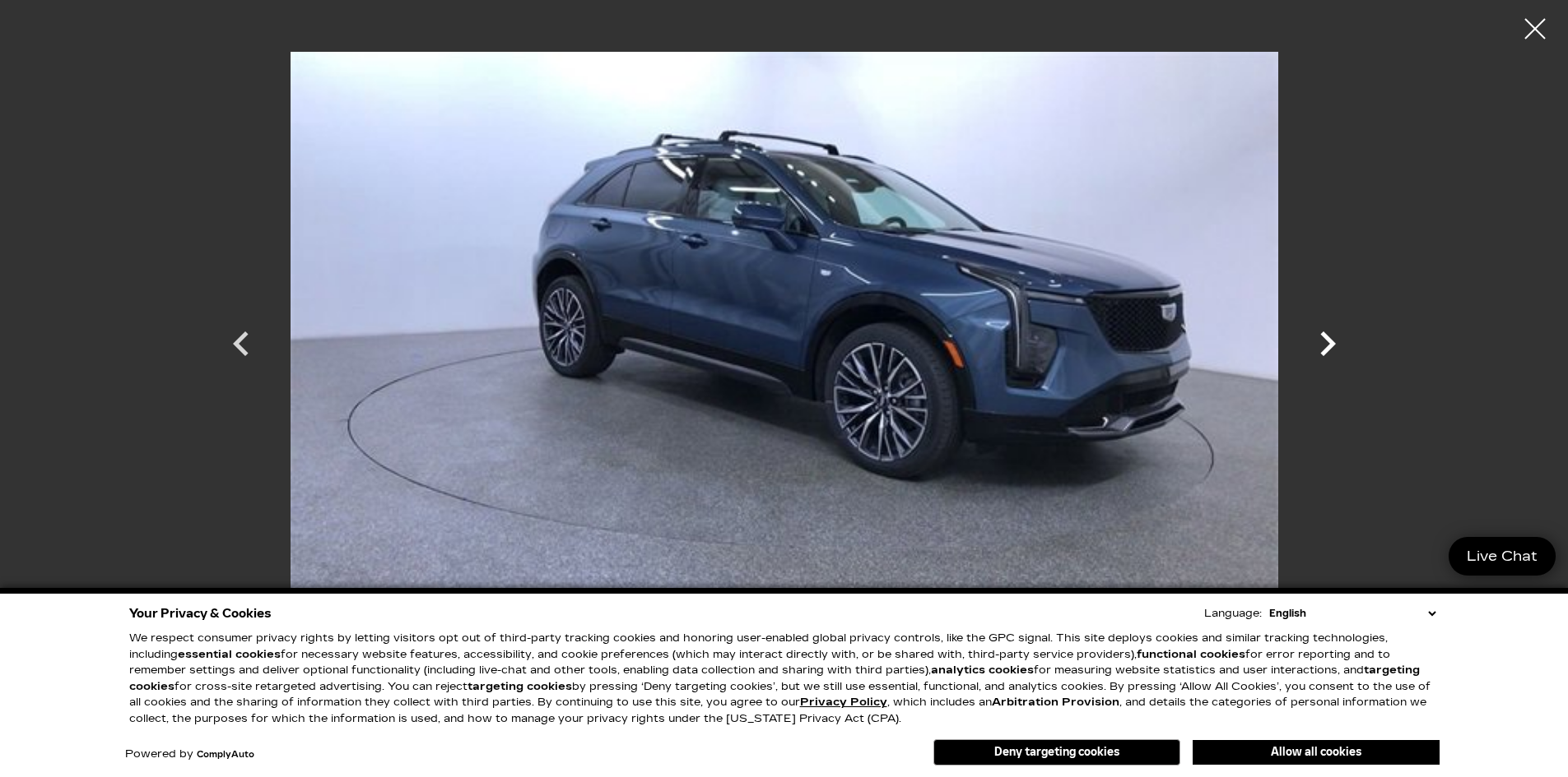
click at [1329, 337] on icon "Next" at bounding box center [1327, 344] width 50 height 50
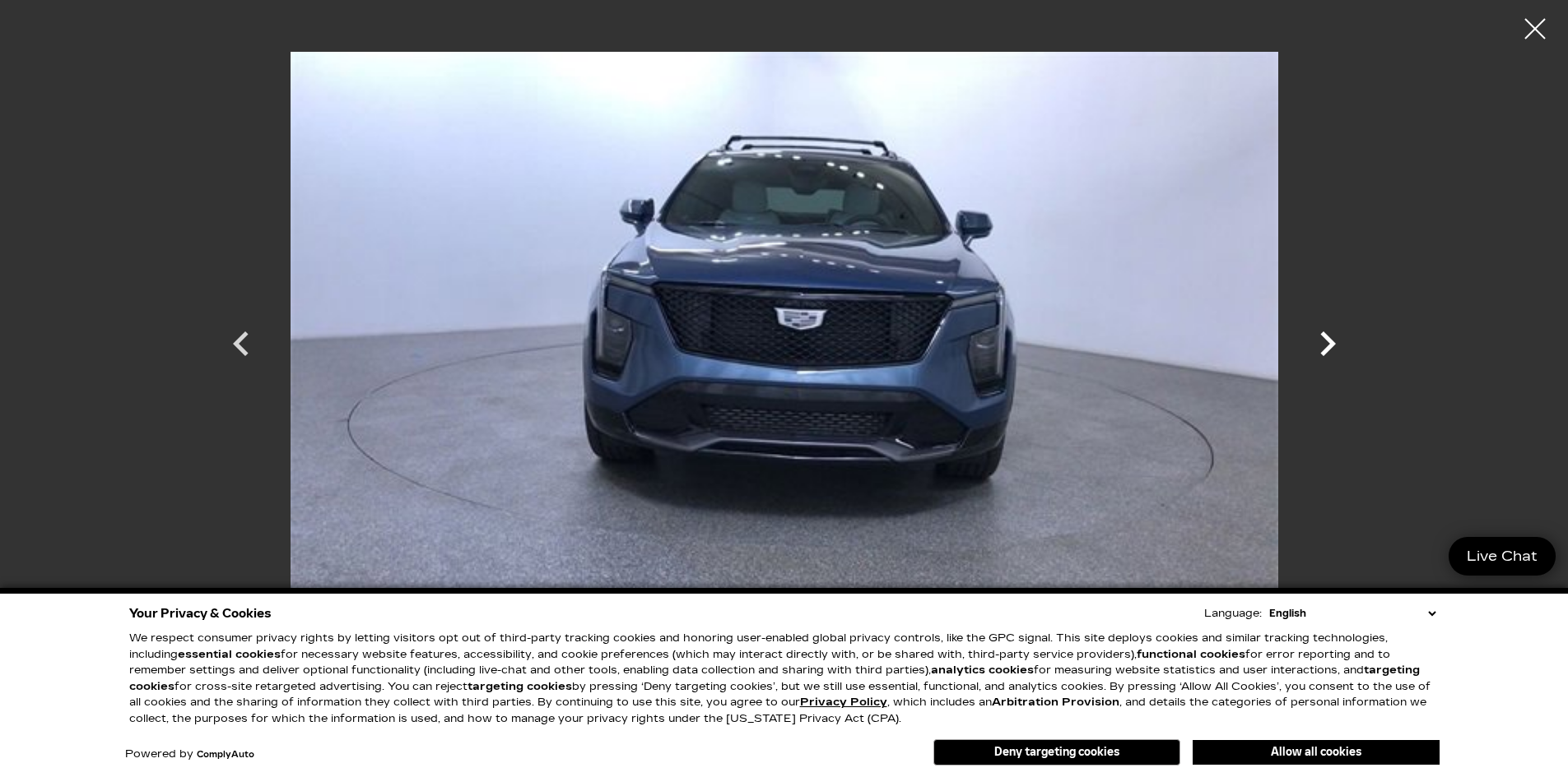
click at [1329, 337] on icon "Next" at bounding box center [1327, 344] width 50 height 50
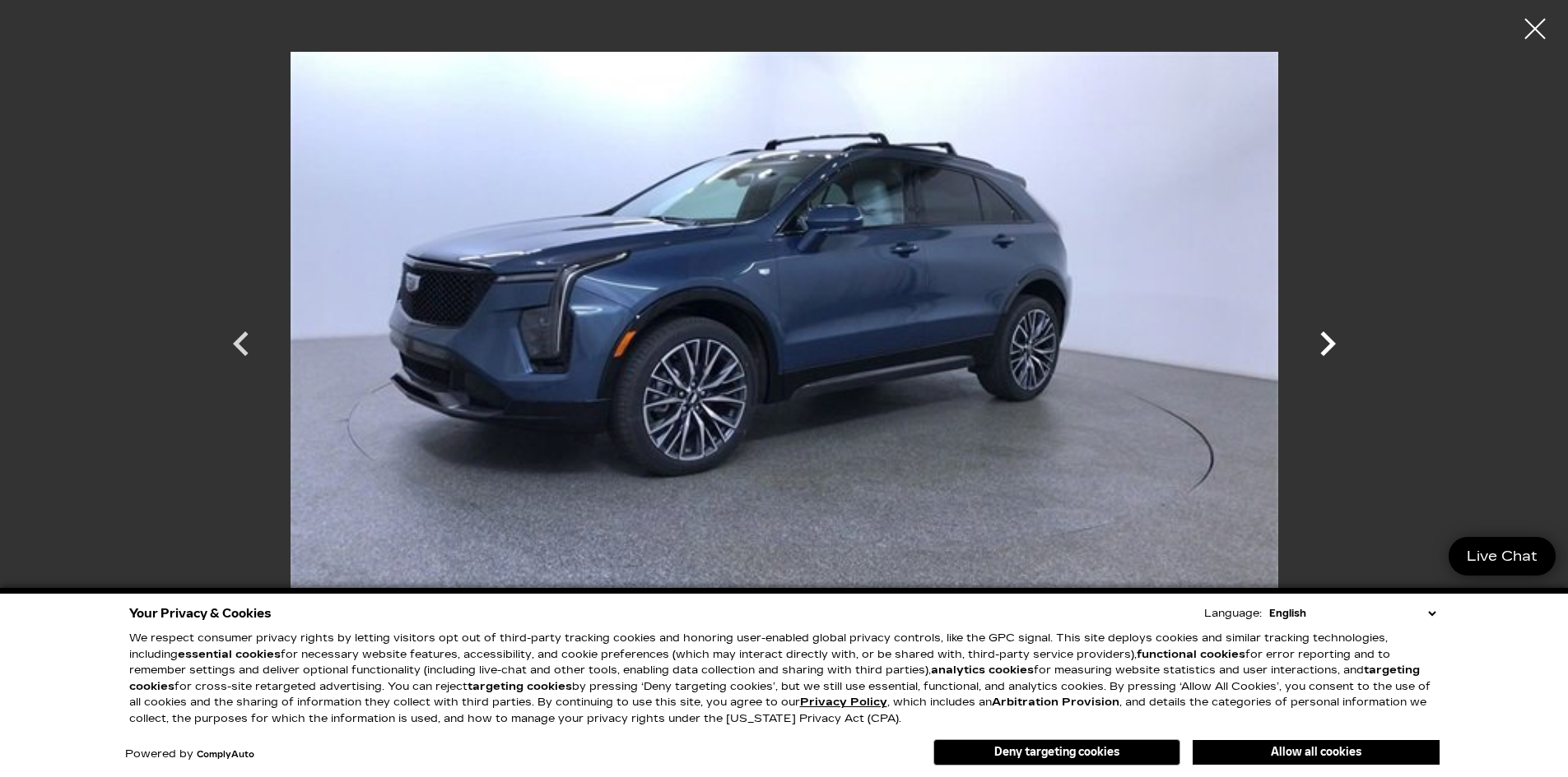
click at [1329, 337] on icon "Next" at bounding box center [1327, 344] width 50 height 50
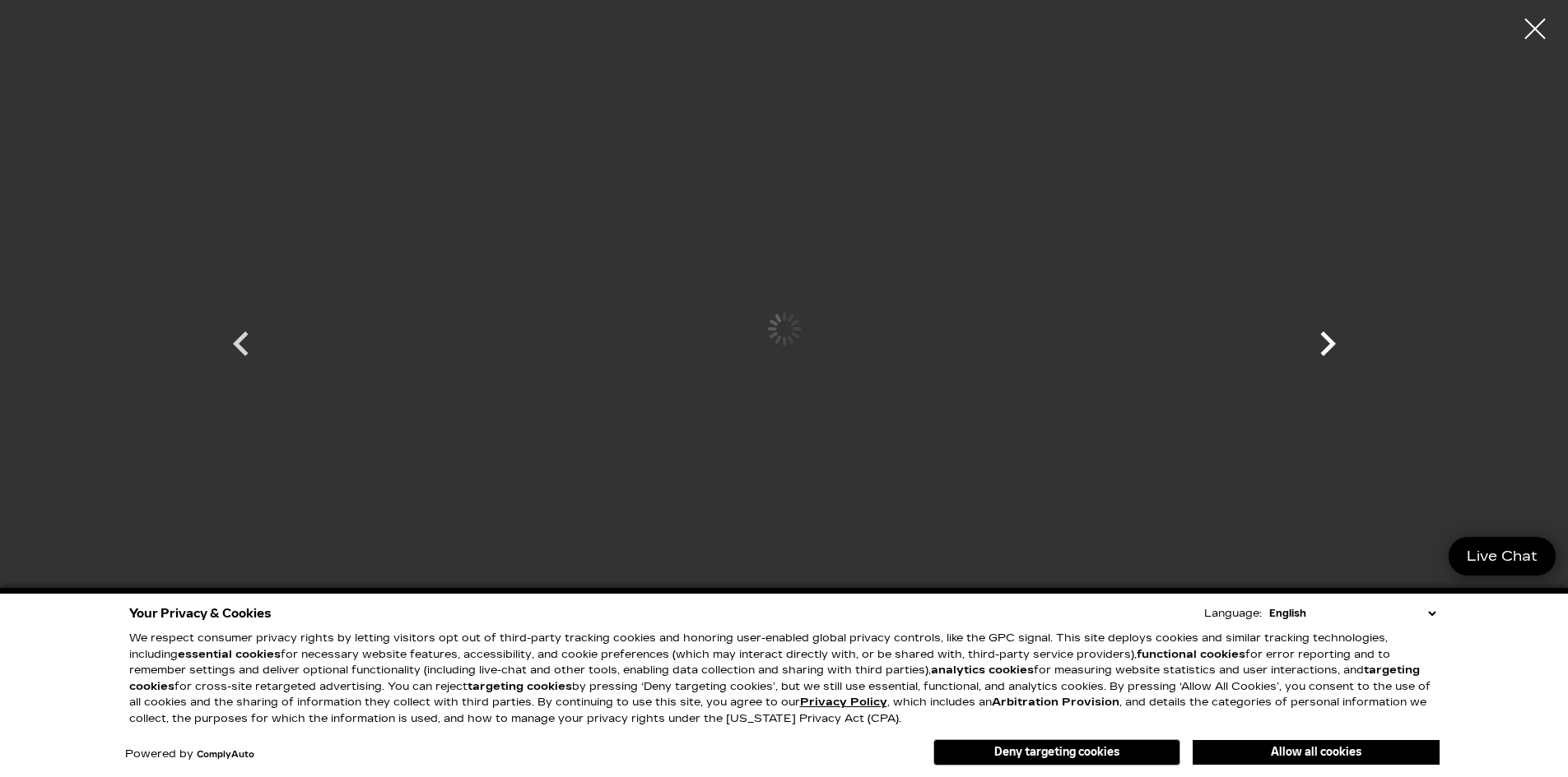
click at [1329, 337] on icon "Next" at bounding box center [1327, 344] width 50 height 50
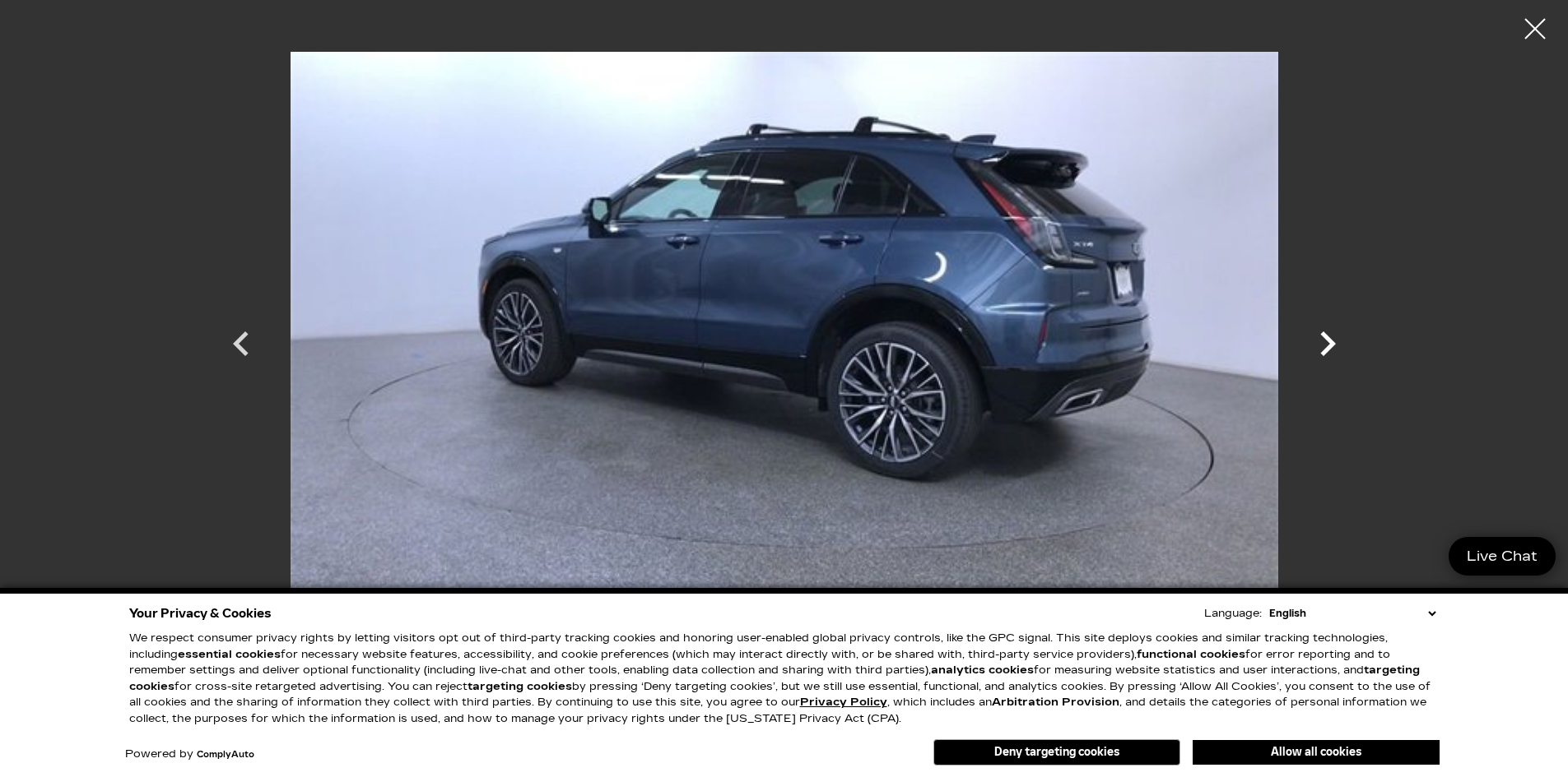
click at [1329, 337] on icon "Next" at bounding box center [1327, 344] width 50 height 50
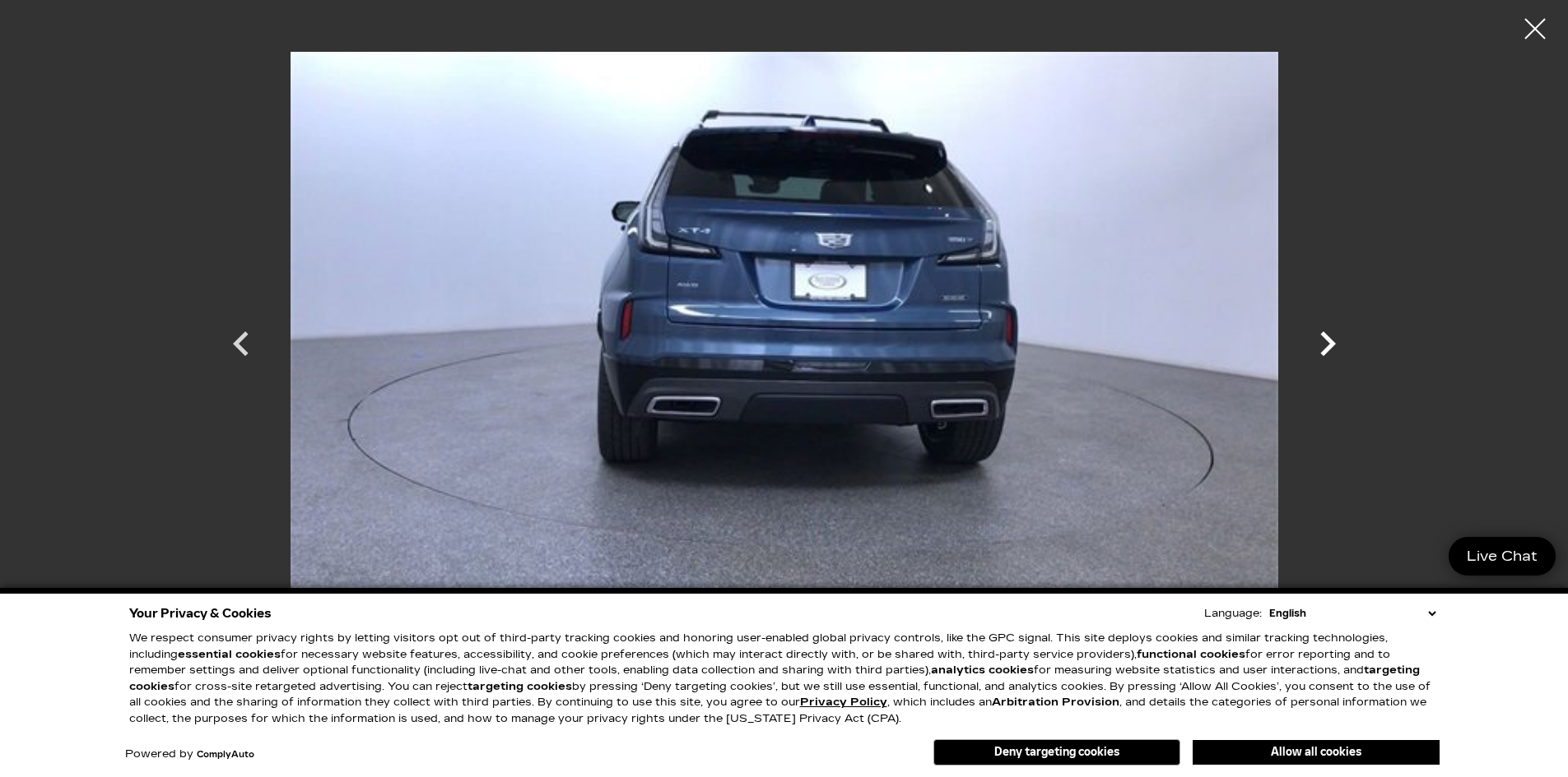
click at [1329, 337] on icon "Next" at bounding box center [1327, 344] width 50 height 50
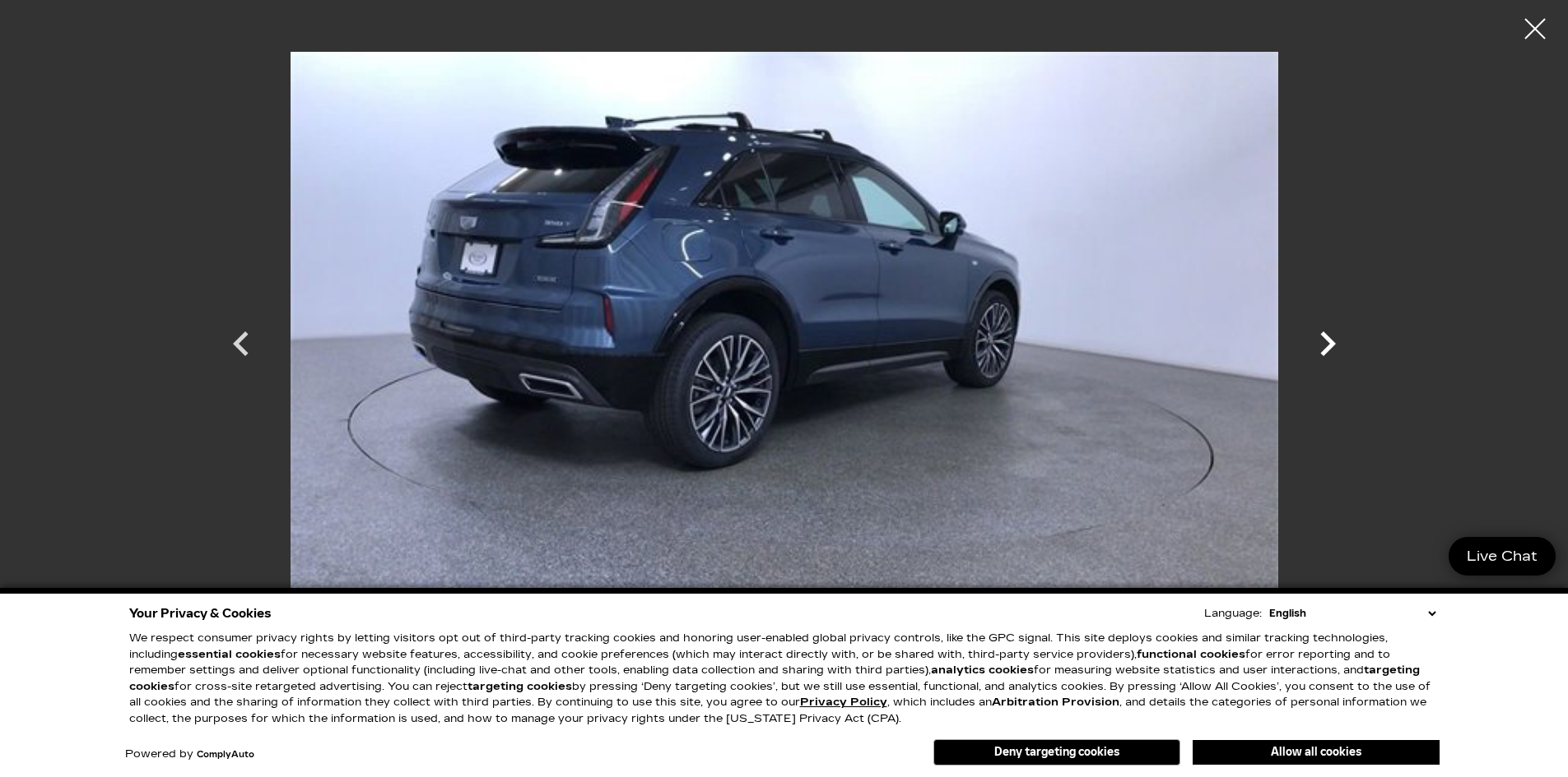
click at [1329, 337] on icon "Next" at bounding box center [1327, 344] width 50 height 50
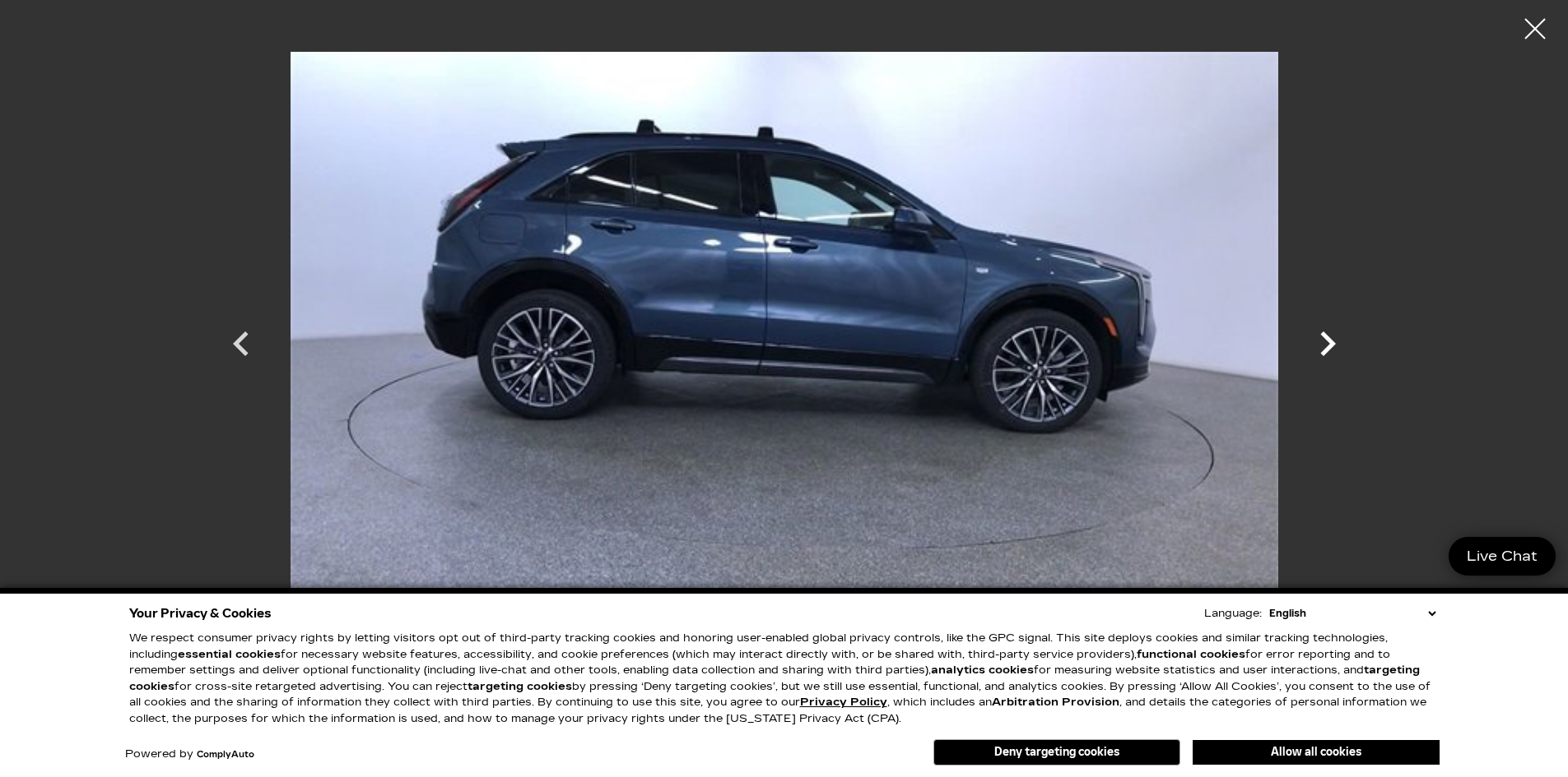
click at [1329, 337] on icon "Next" at bounding box center [1327, 344] width 50 height 50
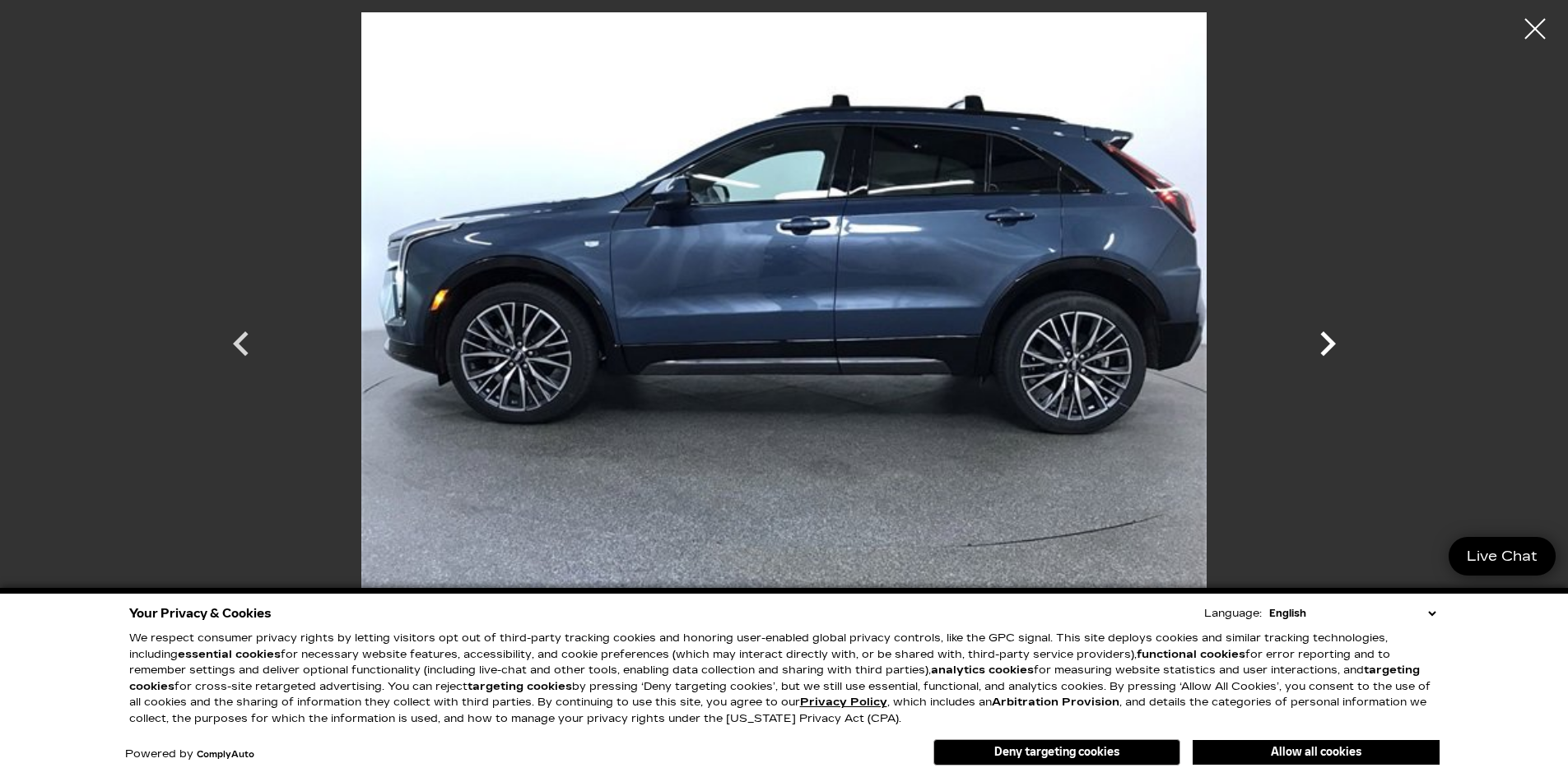
click at [1329, 337] on icon "Next" at bounding box center [1327, 344] width 50 height 50
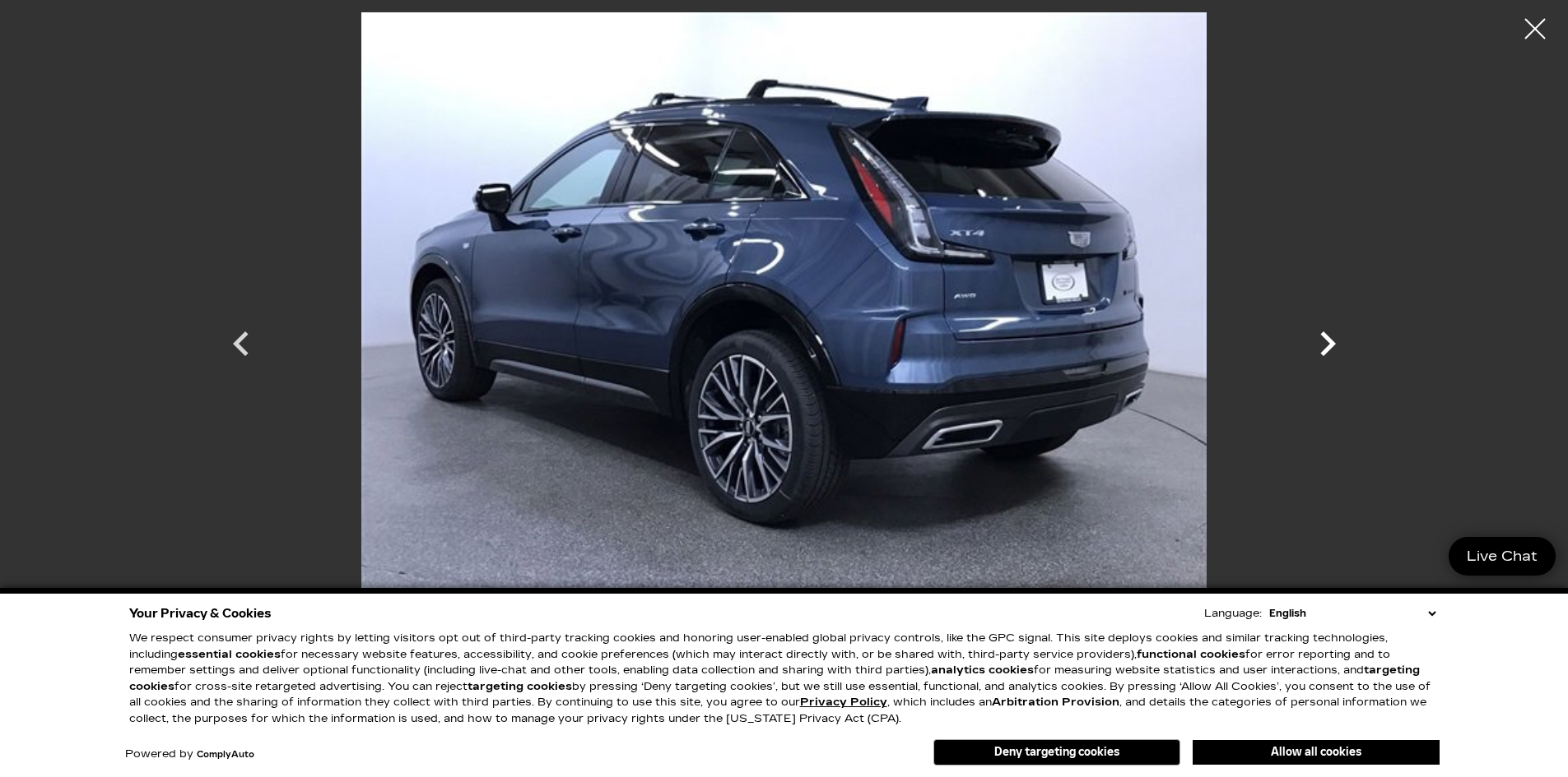
click at [1329, 337] on icon "Next" at bounding box center [1327, 344] width 50 height 50
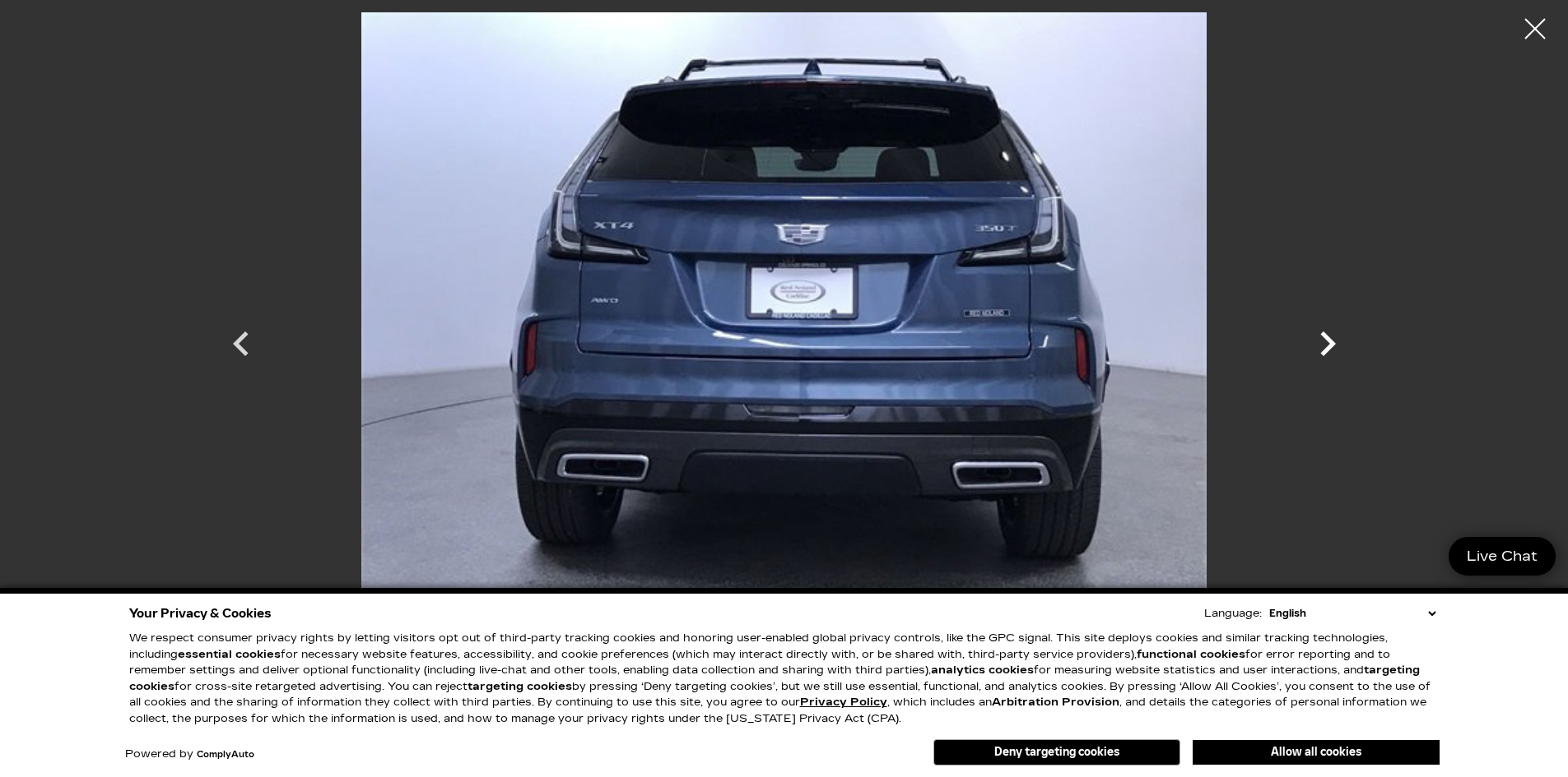
click at [1329, 337] on icon "Next" at bounding box center [1327, 344] width 50 height 50
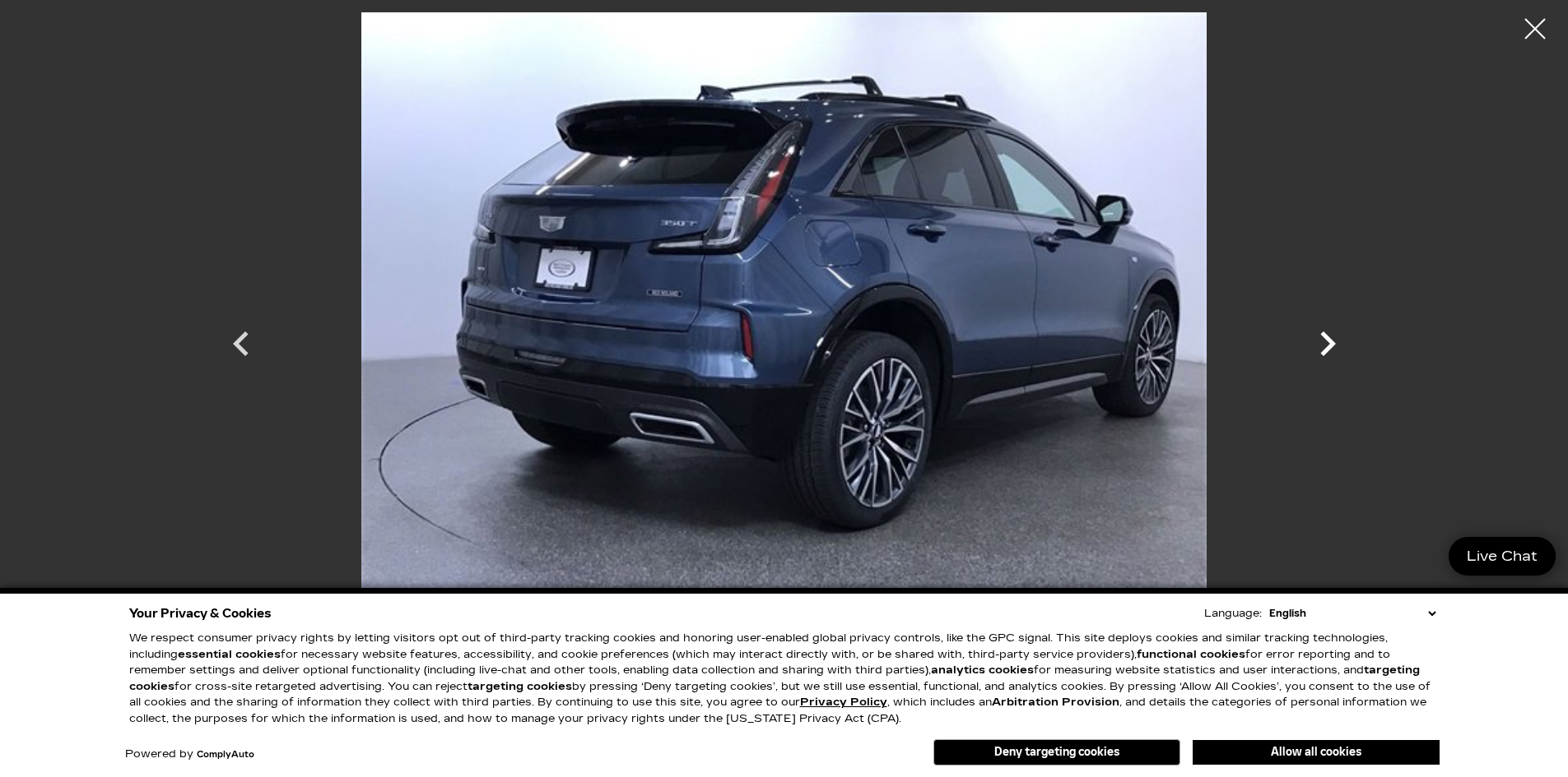
click at [1329, 337] on icon "Next" at bounding box center [1327, 344] width 50 height 50
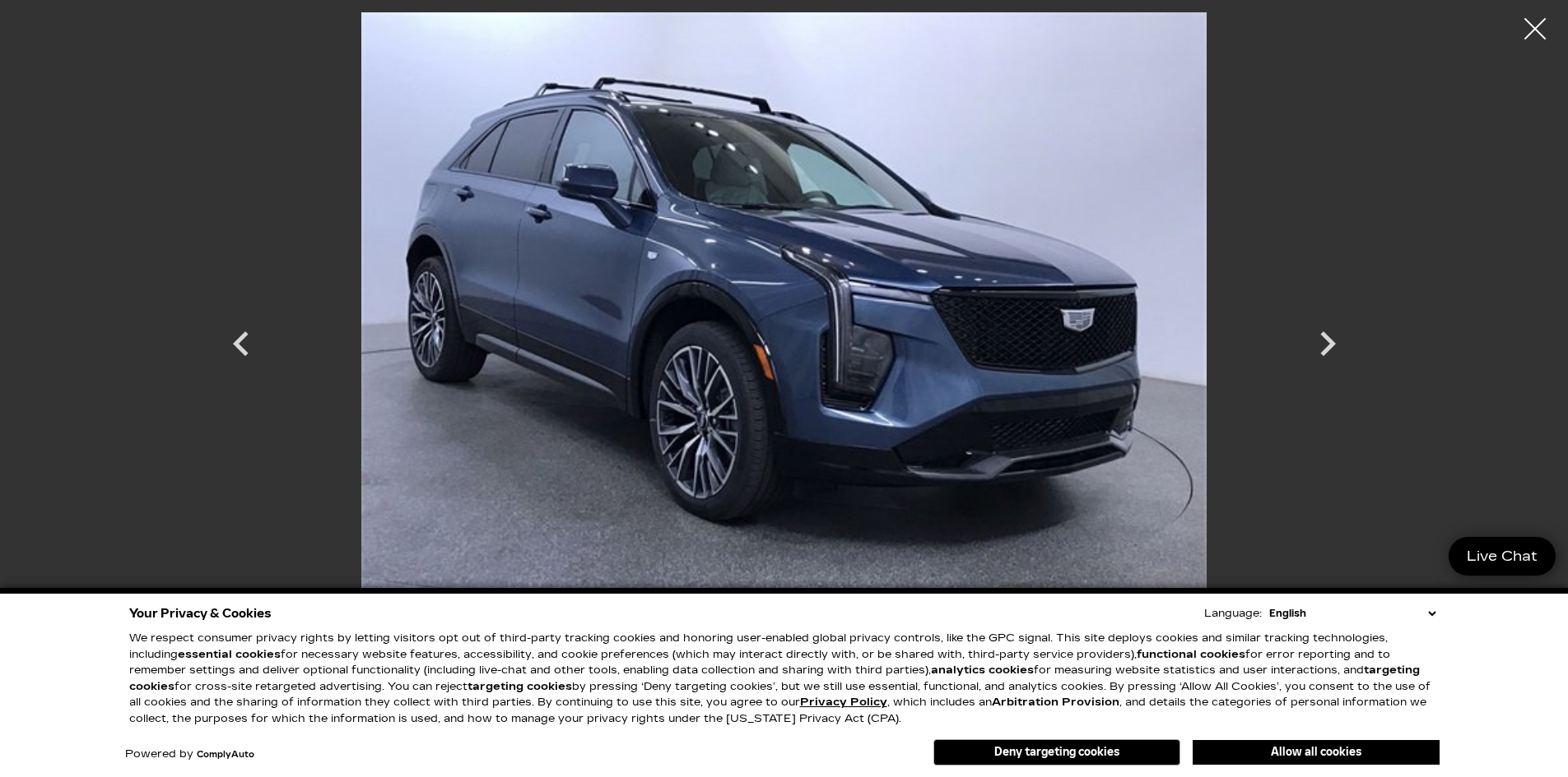
click at [1542, 24] on div at bounding box center [1535, 29] width 44 height 44
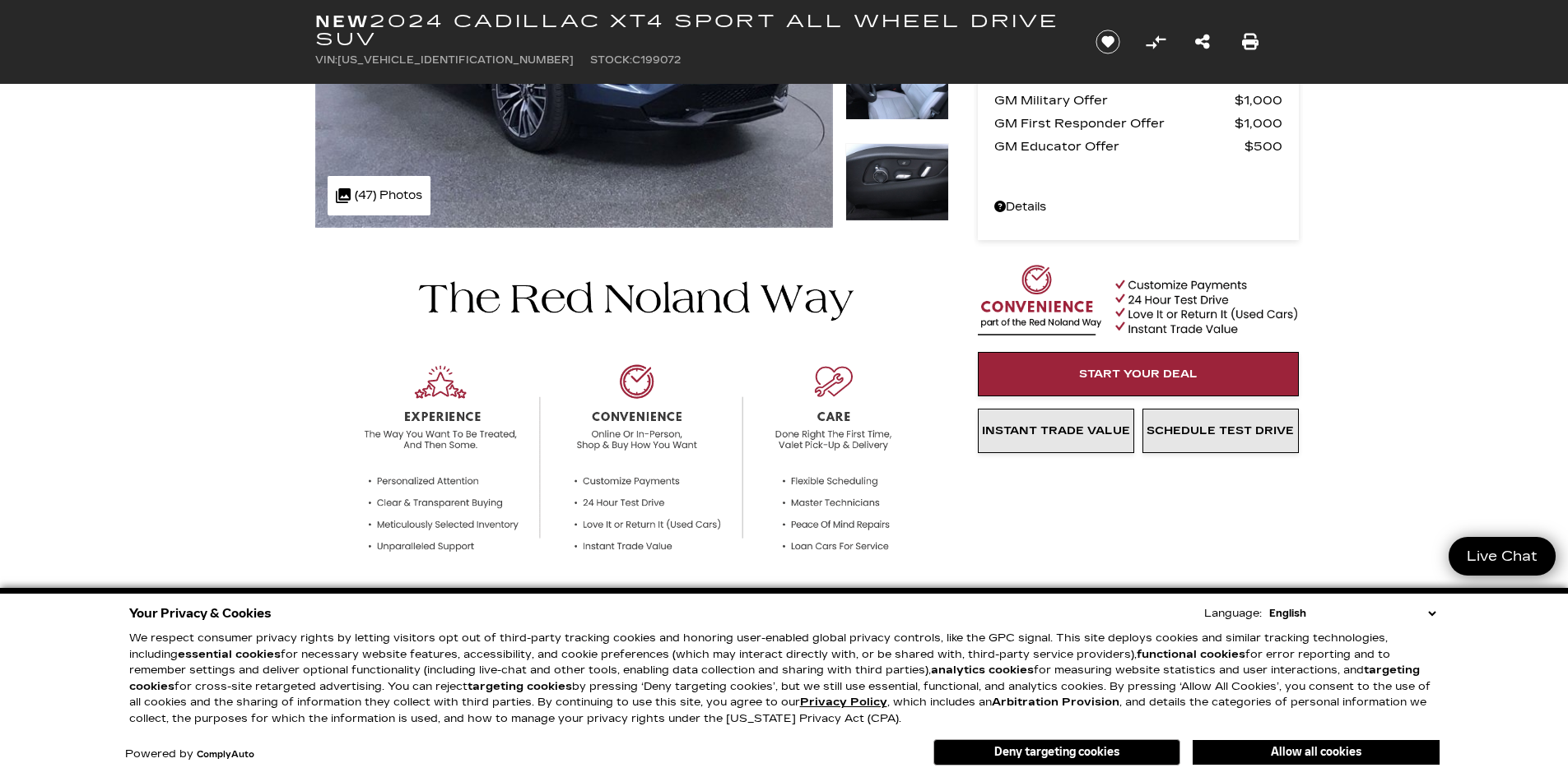
scroll to position [411, 0]
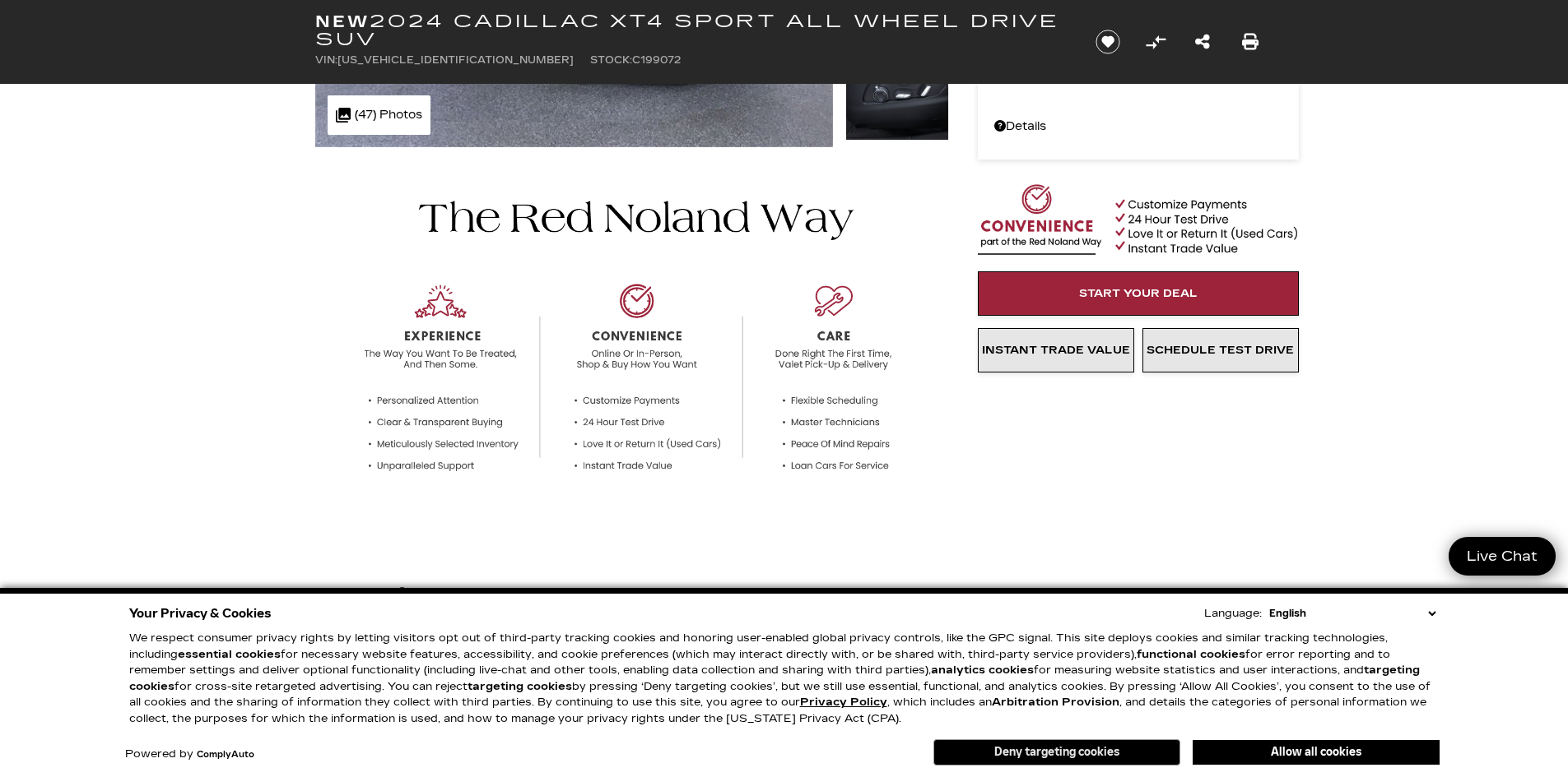
click at [1074, 750] on button "Deny targeting cookies" at bounding box center [1056, 753] width 246 height 26
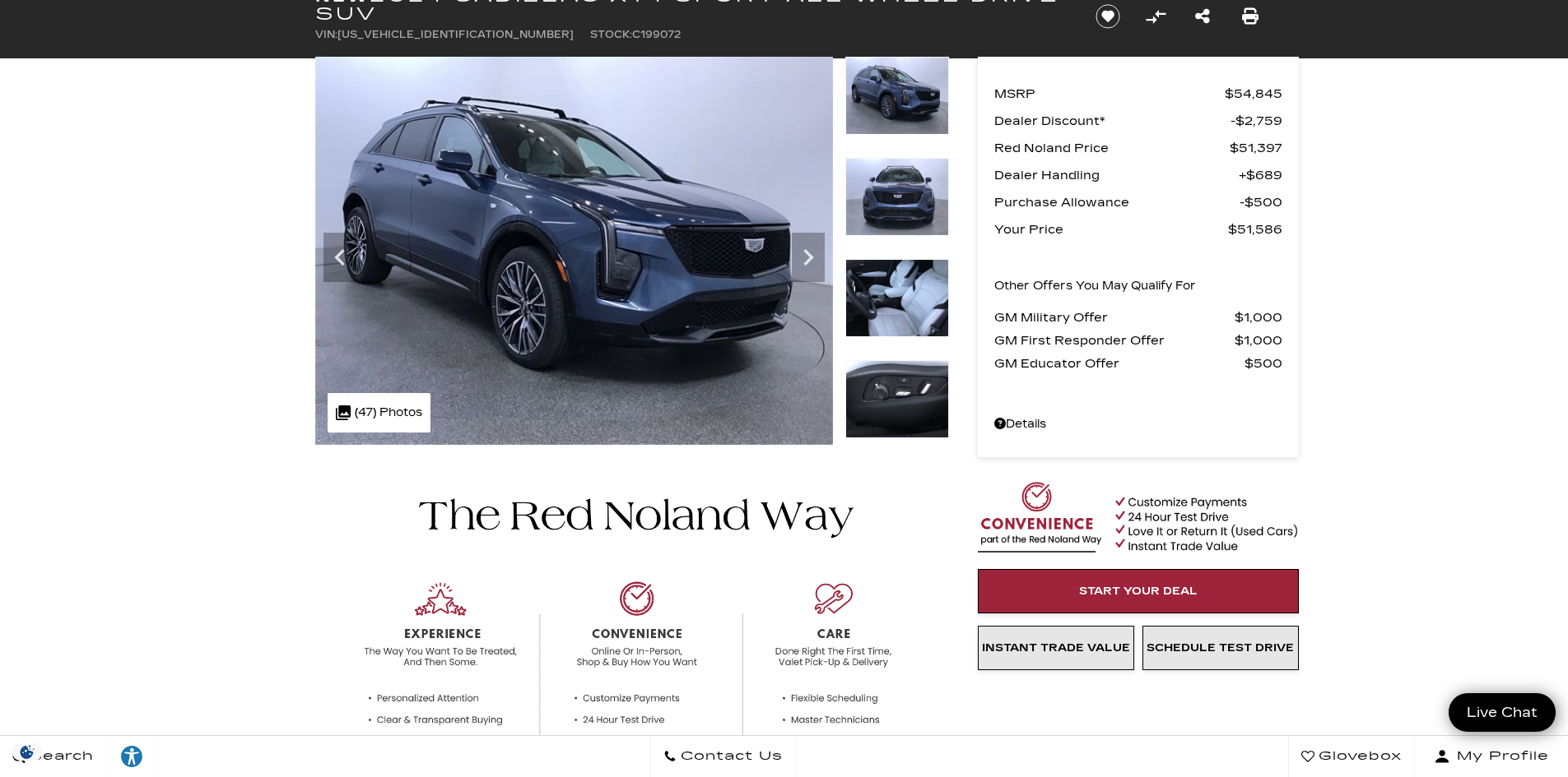
scroll to position [0, 0]
